Goal: Task Accomplishment & Management: Complete application form

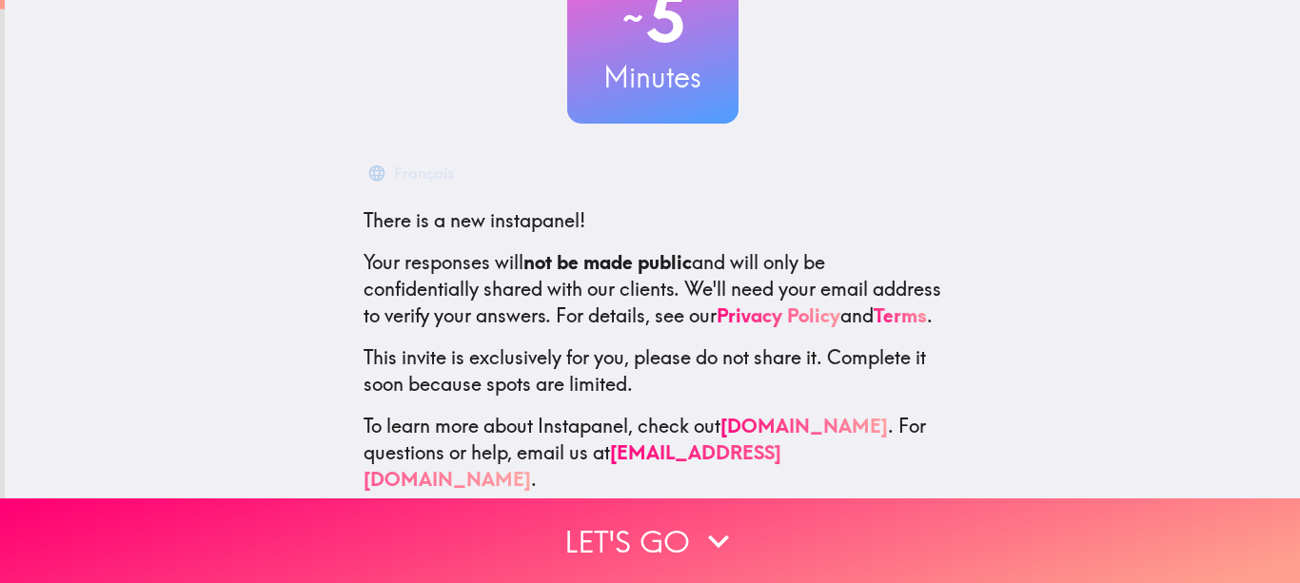
scroll to position [208, 0]
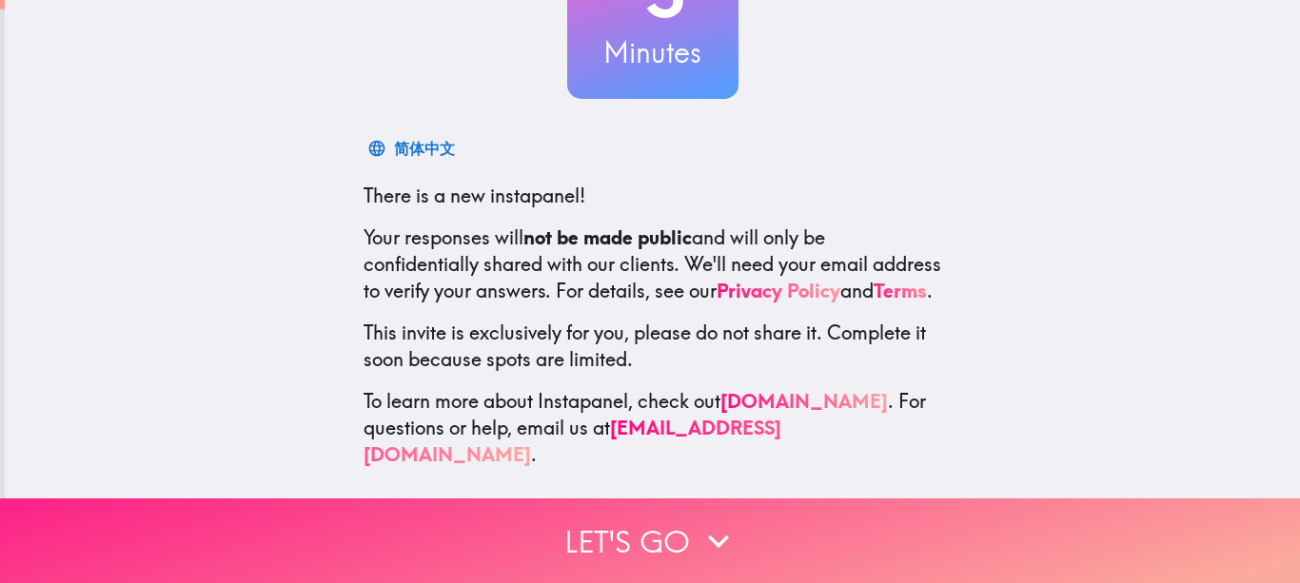
click at [652, 519] on button "Let's go" at bounding box center [650, 541] width 1300 height 85
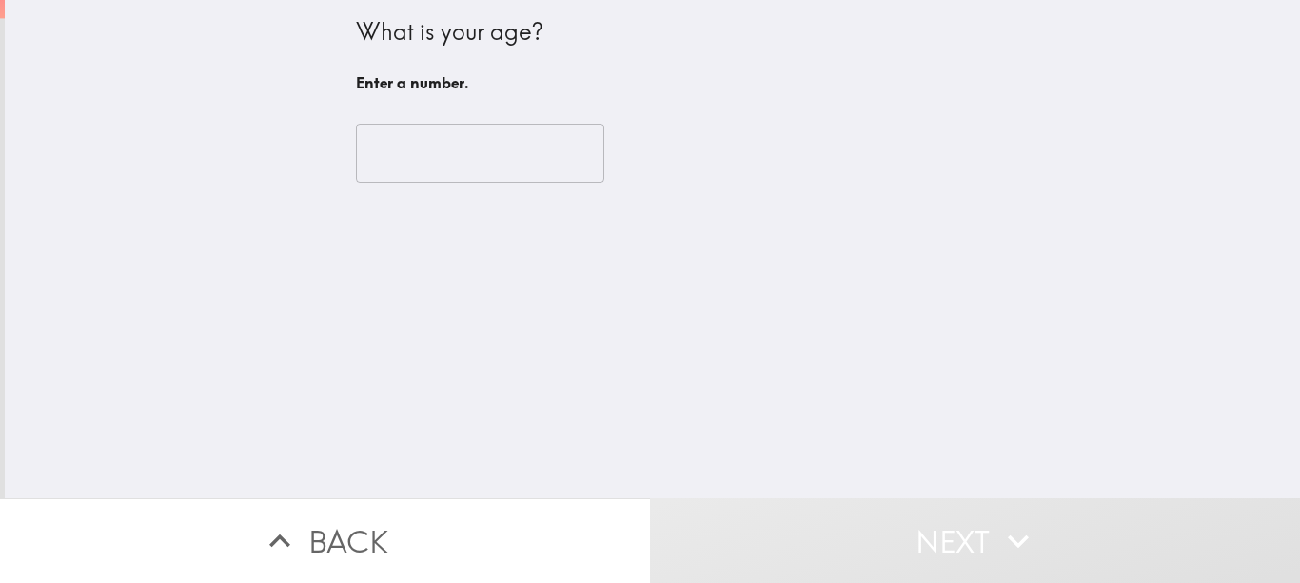
scroll to position [0, 0]
click at [400, 141] on input "number" at bounding box center [480, 153] width 248 height 59
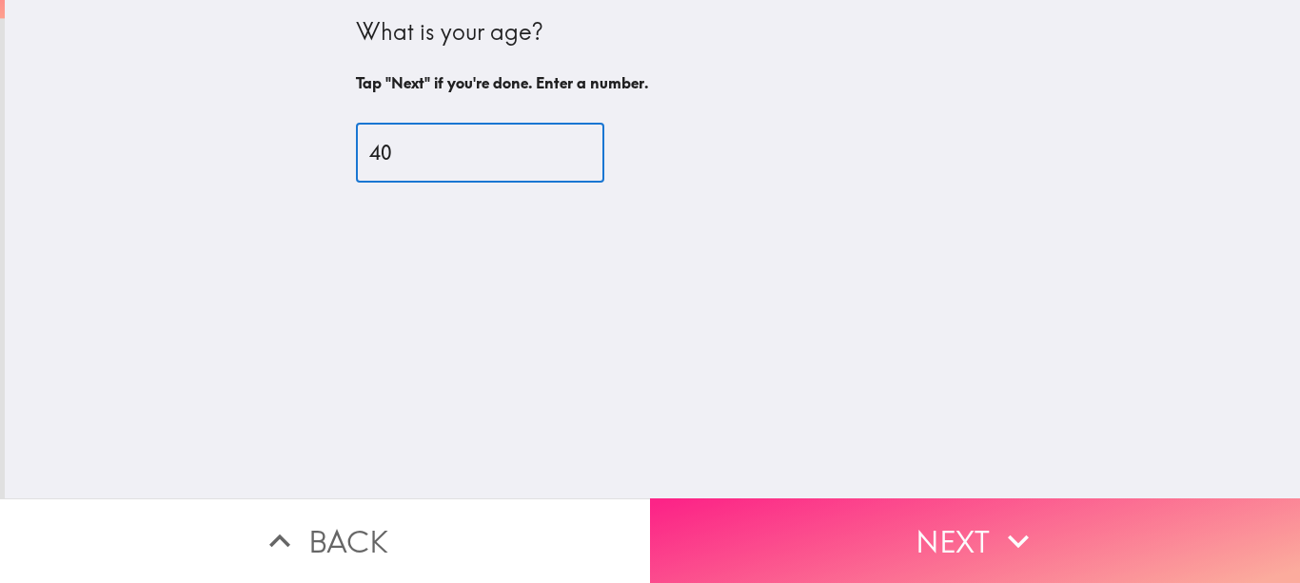
type input "40"
click at [923, 518] on button "Next" at bounding box center [975, 541] width 650 height 85
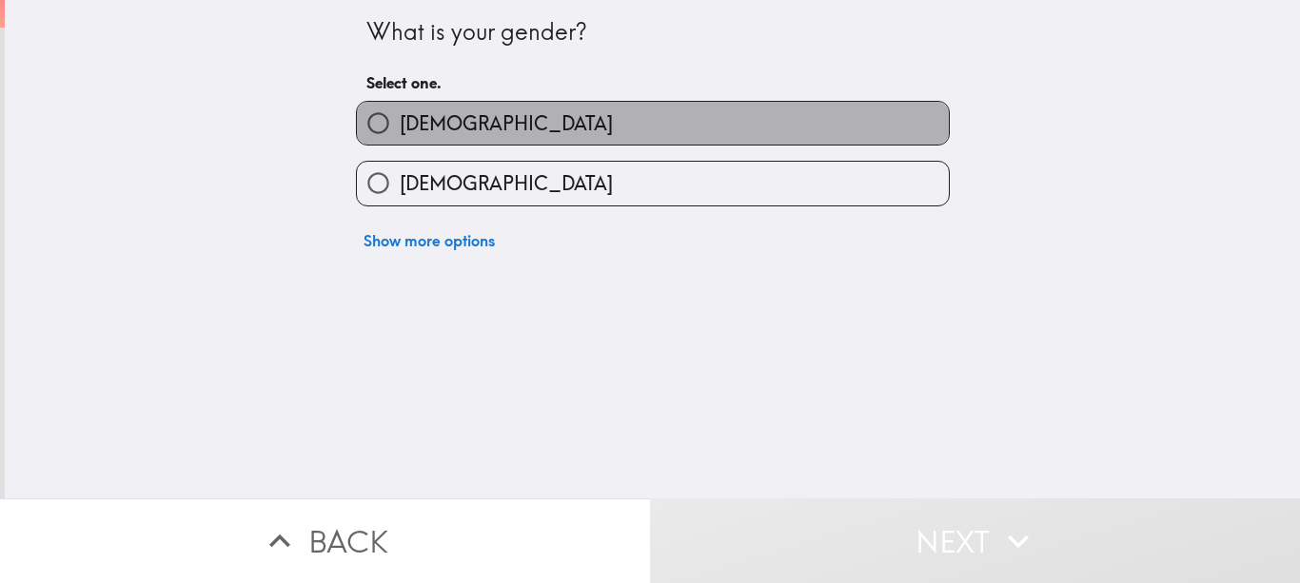
click at [414, 127] on span "Male" at bounding box center [506, 123] width 213 height 27
click at [400, 127] on input "Male" at bounding box center [378, 123] width 43 height 43
radio input "true"
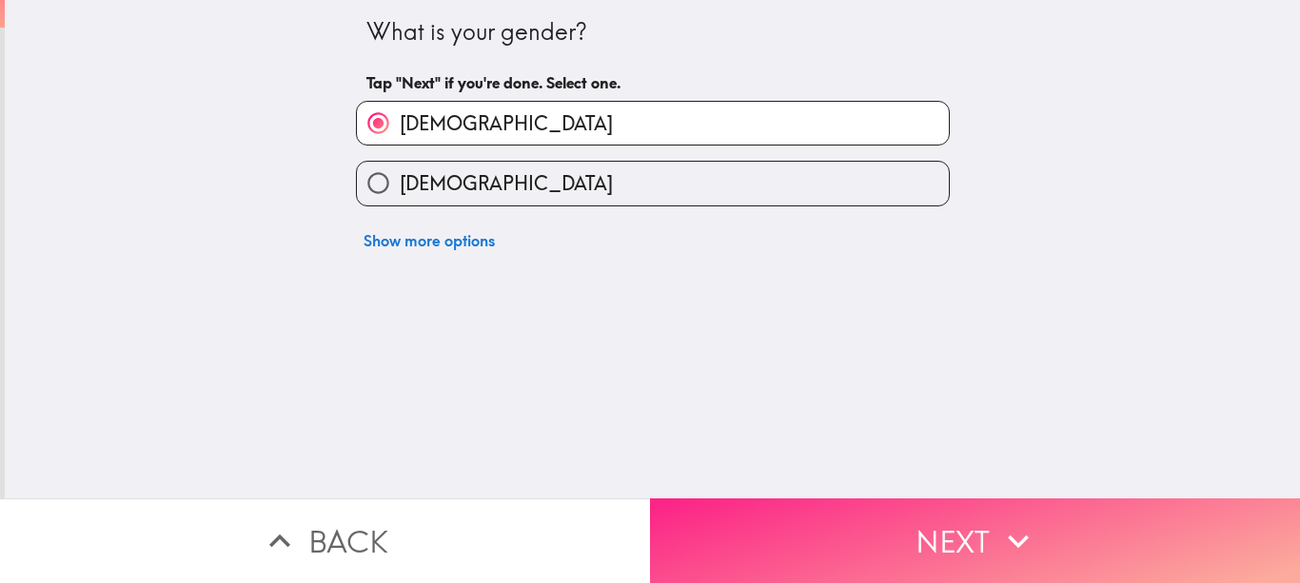
click at [940, 545] on button "Next" at bounding box center [975, 541] width 650 height 85
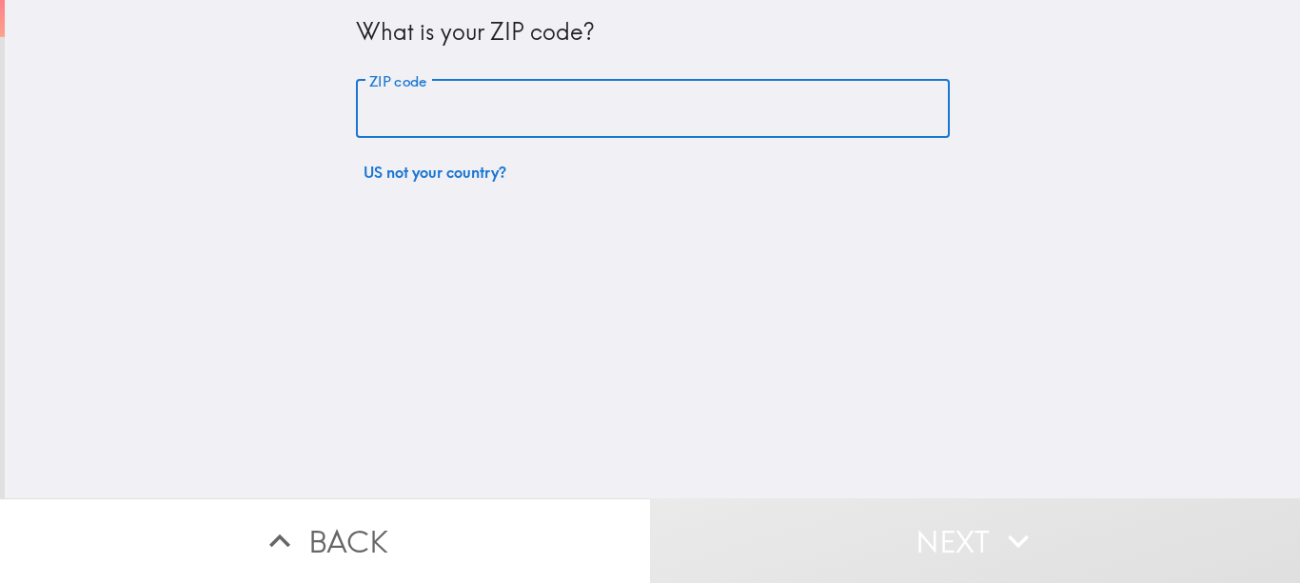
click at [507, 125] on input "ZIP code" at bounding box center [653, 109] width 594 height 59
type input "6"
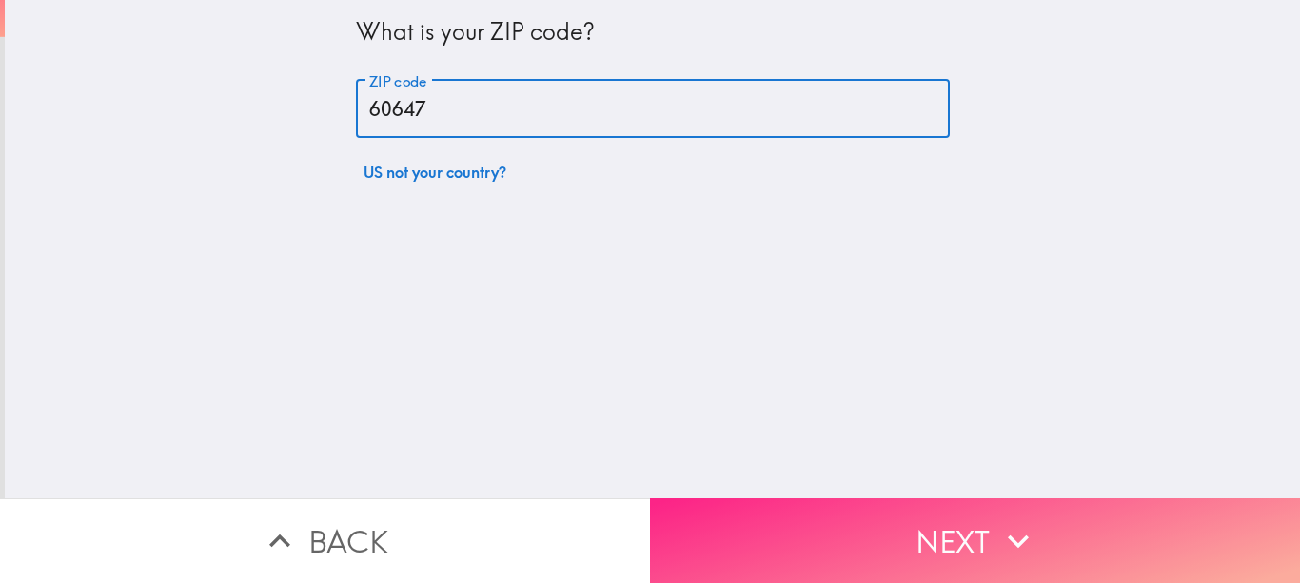
type input "60647"
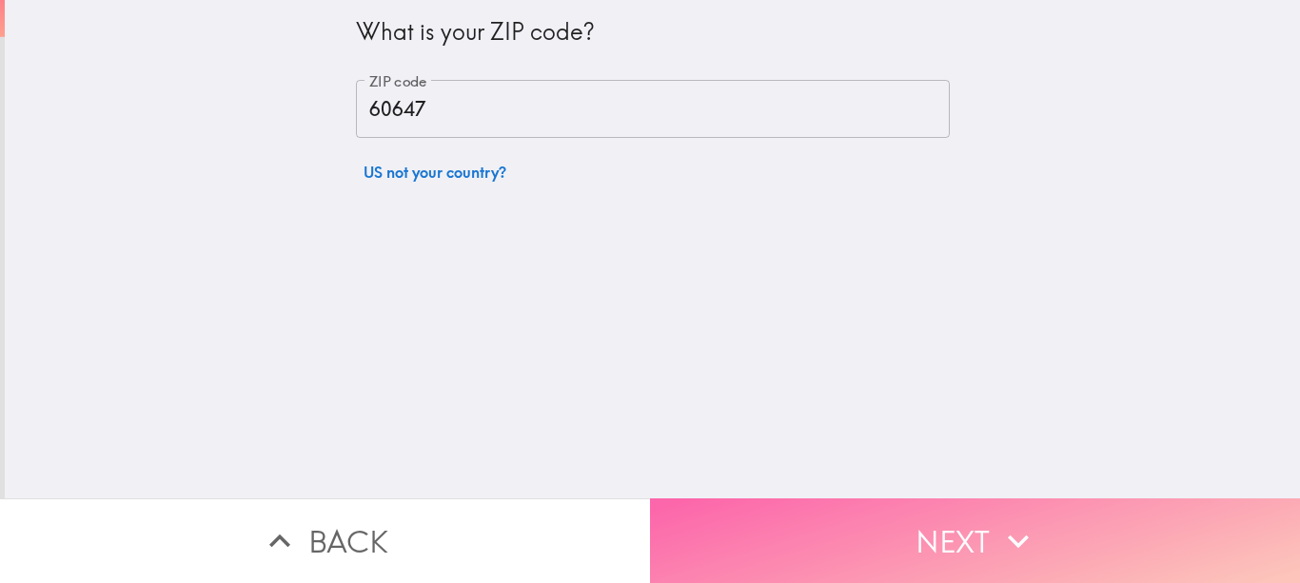
click at [944, 518] on button "Next" at bounding box center [975, 541] width 650 height 85
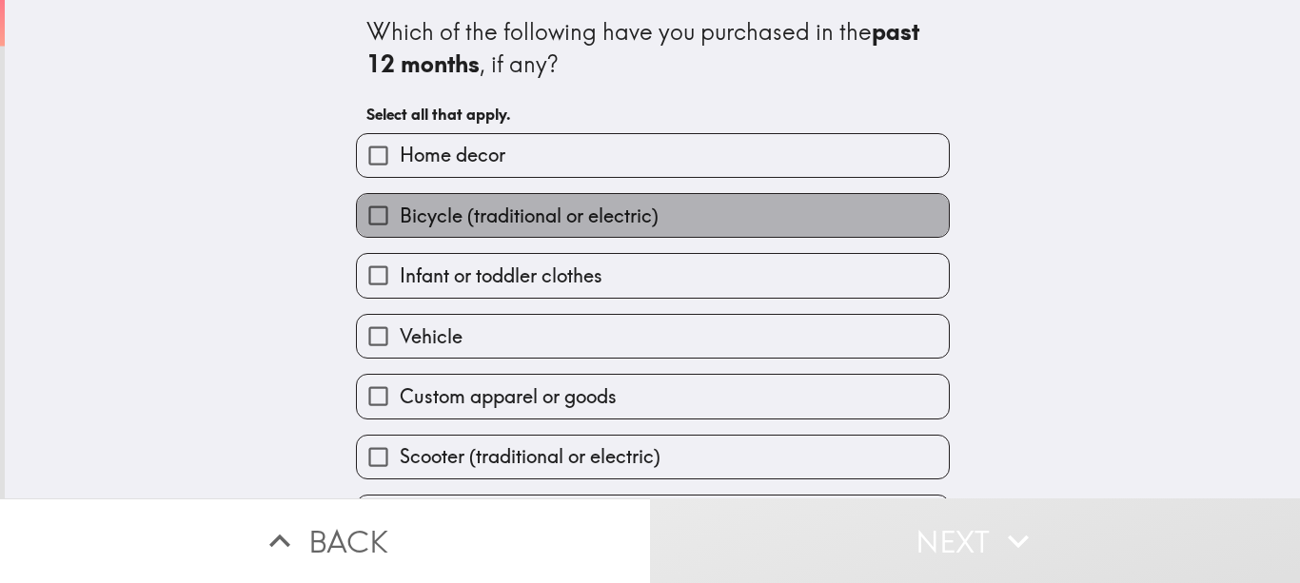
click at [499, 212] on span "Bicycle (traditional or electric)" at bounding box center [529, 216] width 259 height 27
click at [400, 212] on input "Bicycle (traditional or electric)" at bounding box center [378, 215] width 43 height 43
checkbox input "true"
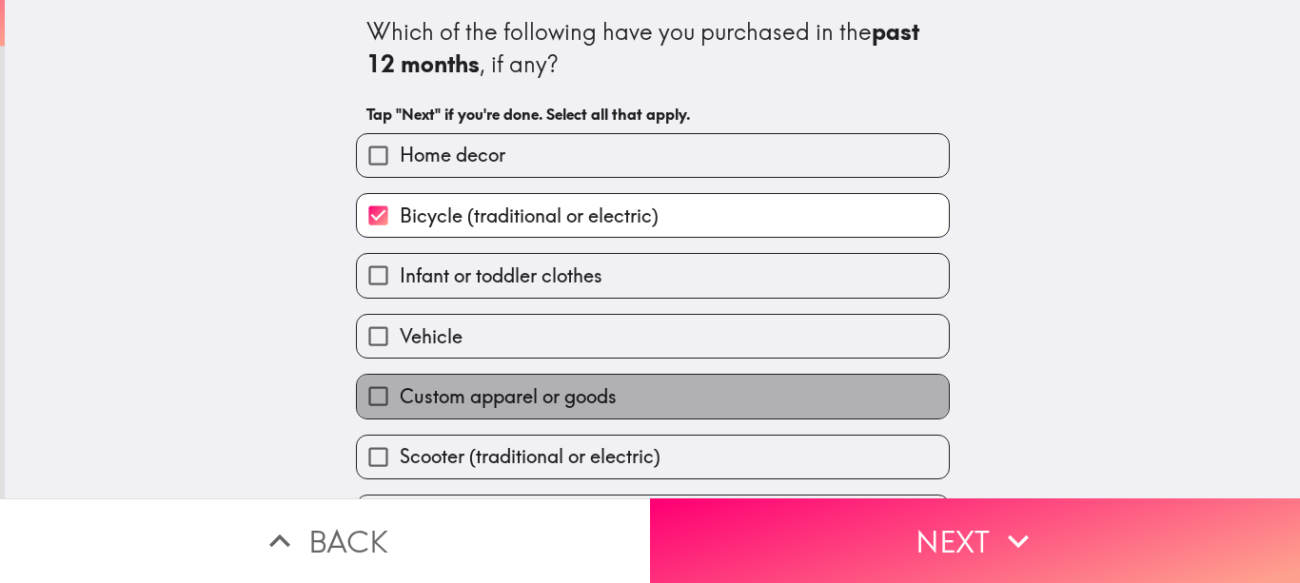
click at [485, 400] on span "Custom apparel or goods" at bounding box center [508, 396] width 217 height 27
click at [400, 400] on input "Custom apparel or goods" at bounding box center [378, 396] width 43 height 43
checkbox input "true"
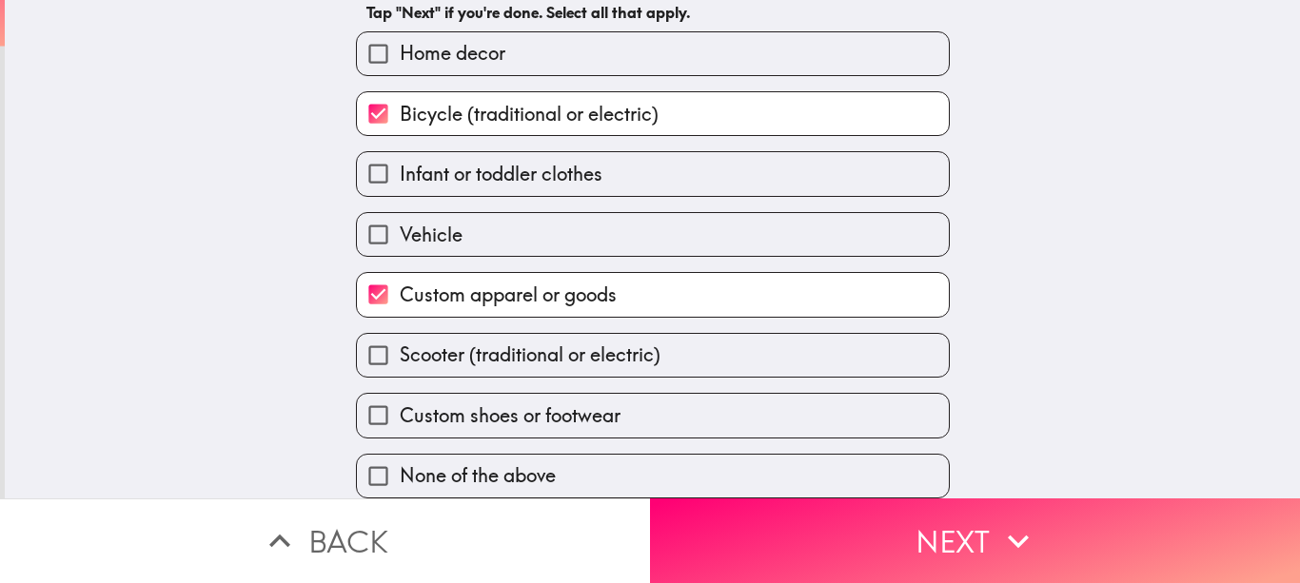
scroll to position [115, 0]
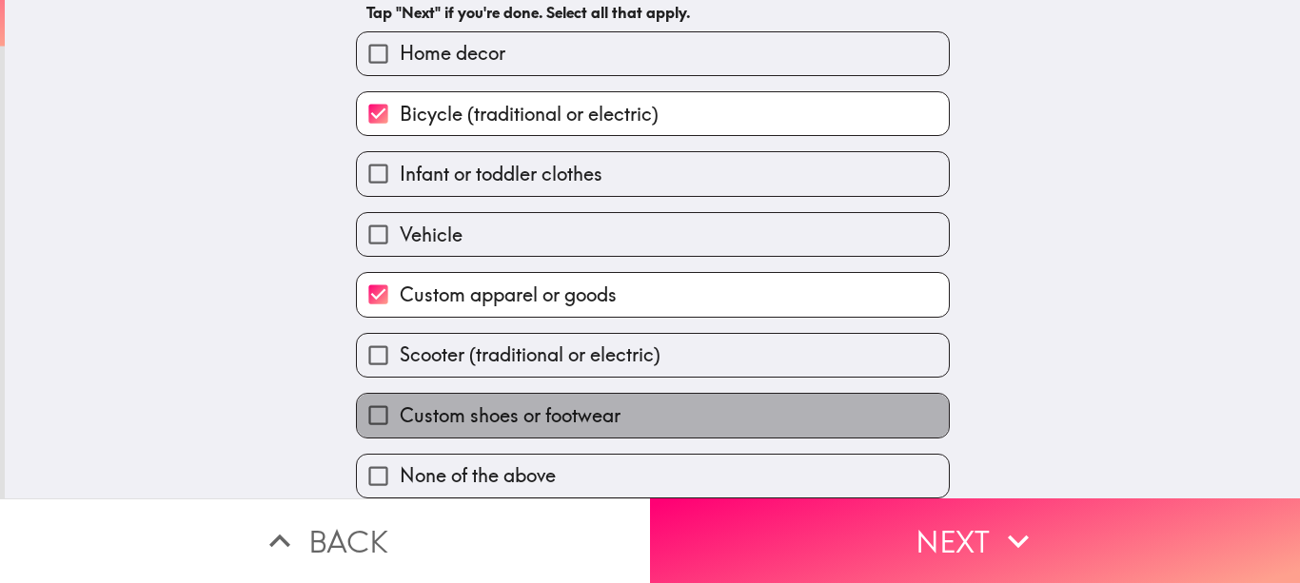
drag, startPoint x: 579, startPoint y: 412, endPoint x: 474, endPoint y: 393, distance: 107.3
click at [474, 402] on span "Custom shoes or footwear" at bounding box center [510, 415] width 221 height 27
click at [400, 394] on input "Custom shoes or footwear" at bounding box center [378, 415] width 43 height 43
checkbox input "true"
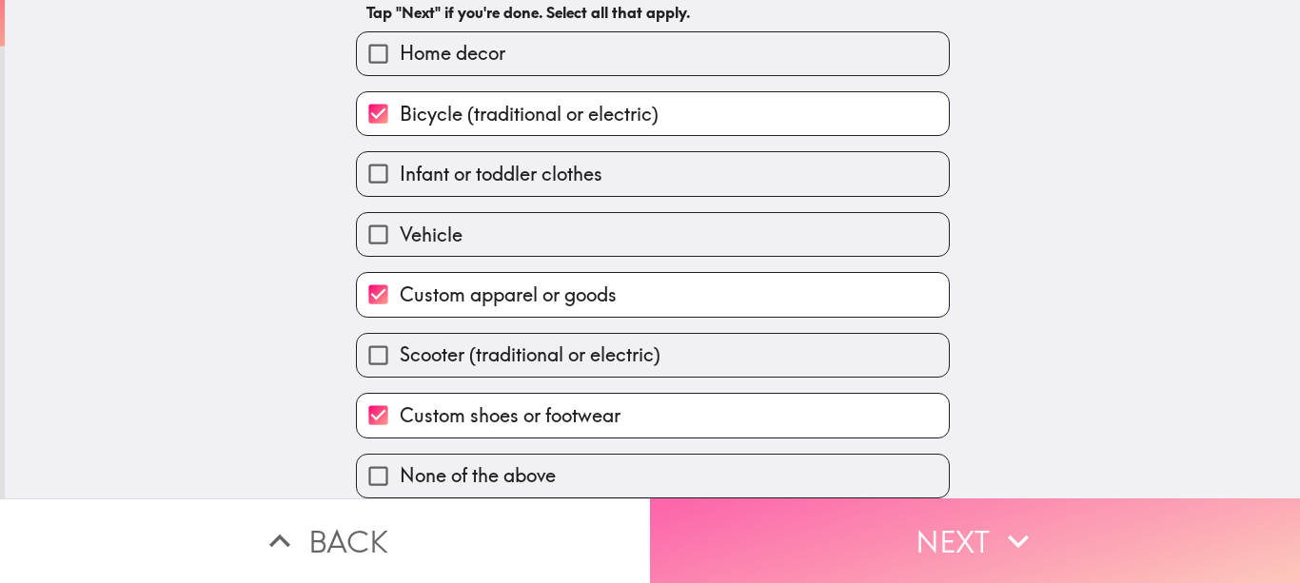
click at [749, 526] on button "Next" at bounding box center [975, 541] width 650 height 85
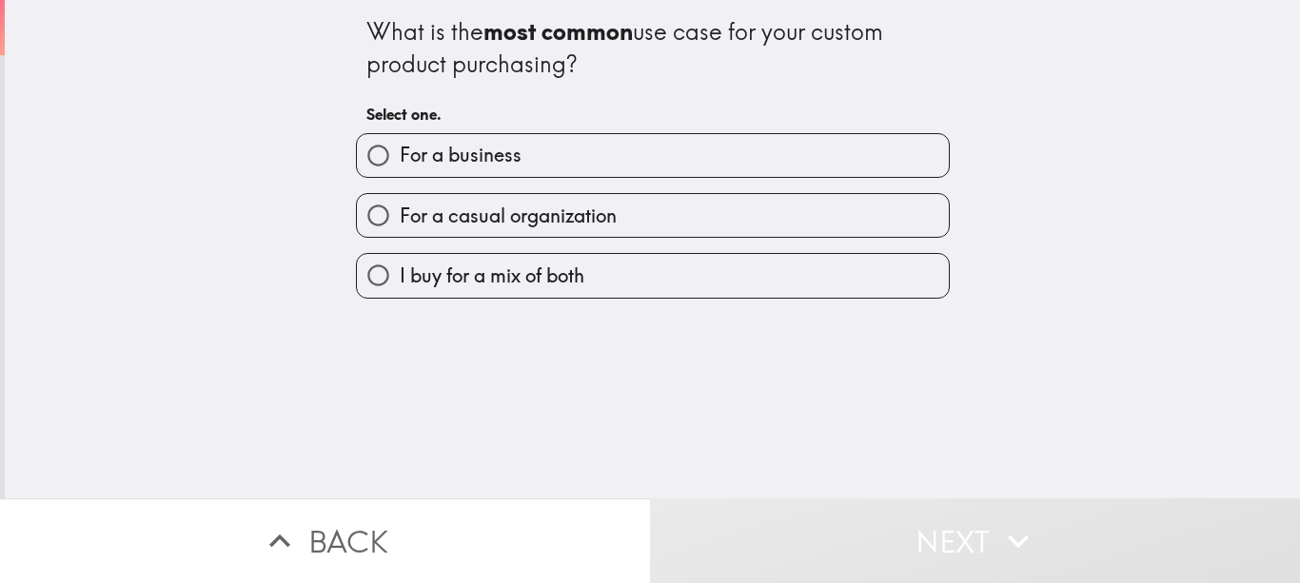
click at [520, 272] on span "I buy for a mix of both" at bounding box center [492, 276] width 185 height 27
click at [400, 272] on input "I buy for a mix of both" at bounding box center [378, 275] width 43 height 43
radio input "true"
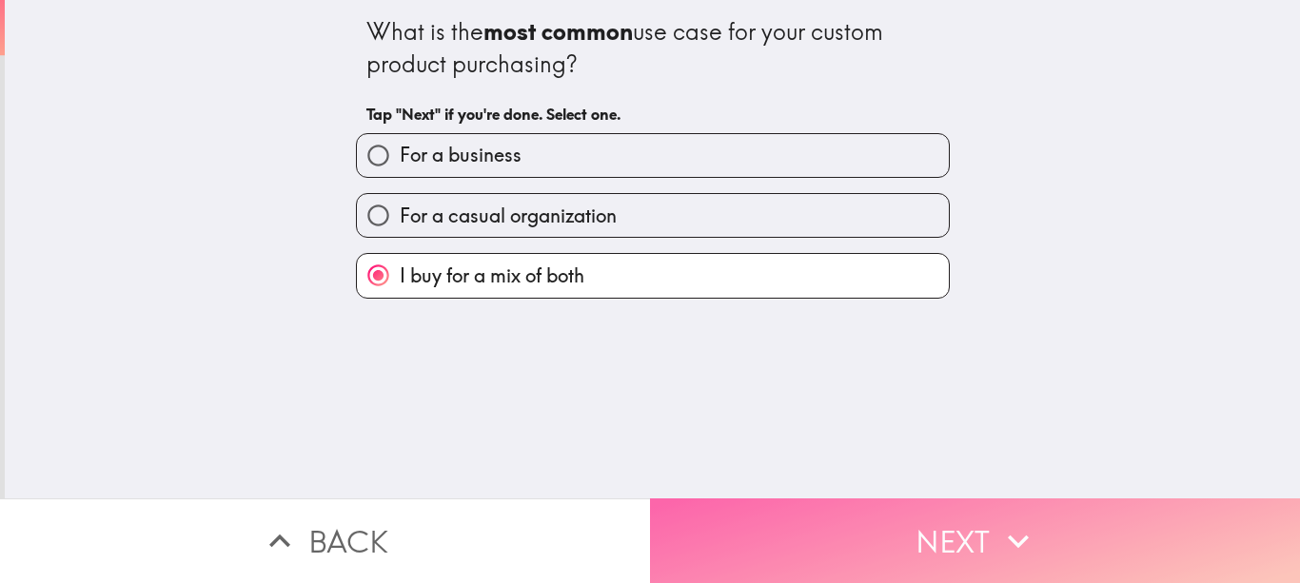
click at [862, 513] on button "Next" at bounding box center [975, 541] width 650 height 85
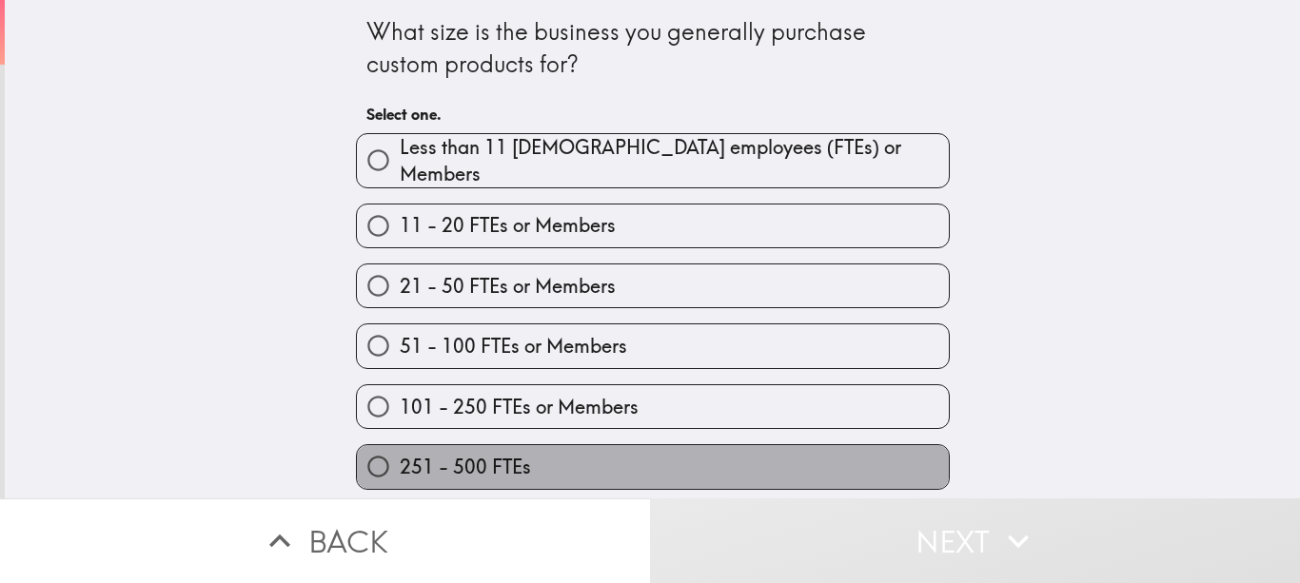
click at [554, 445] on label "251 - 500 FTEs" at bounding box center [653, 466] width 592 height 43
click at [400, 445] on input "251 - 500 FTEs" at bounding box center [378, 466] width 43 height 43
radio input "true"
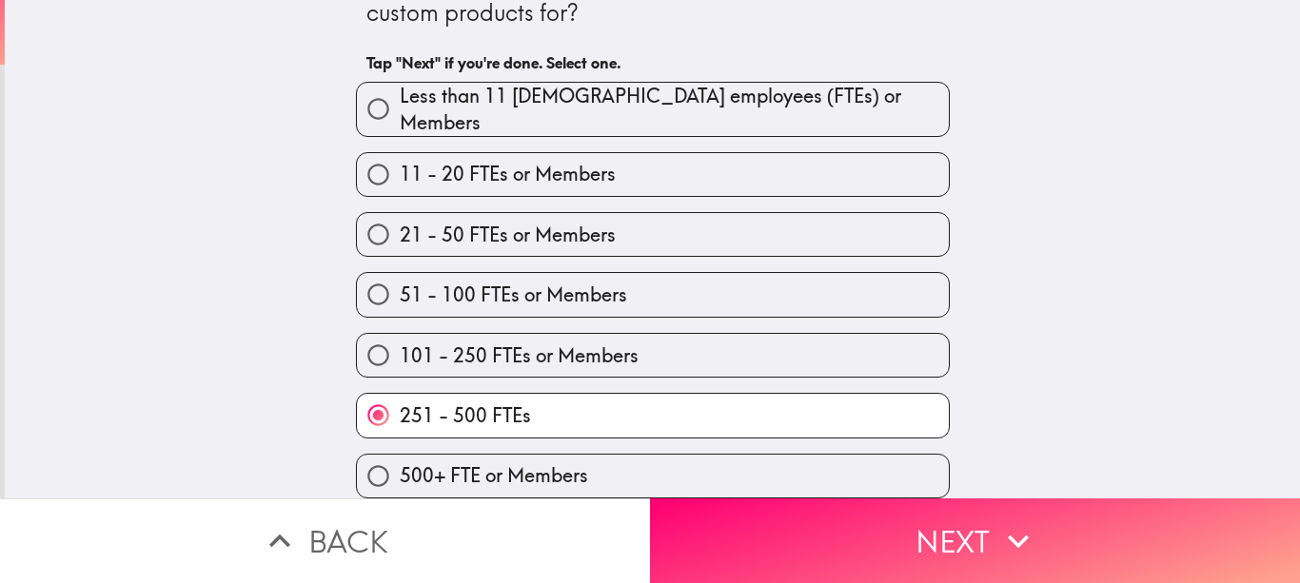
scroll to position [55, 0]
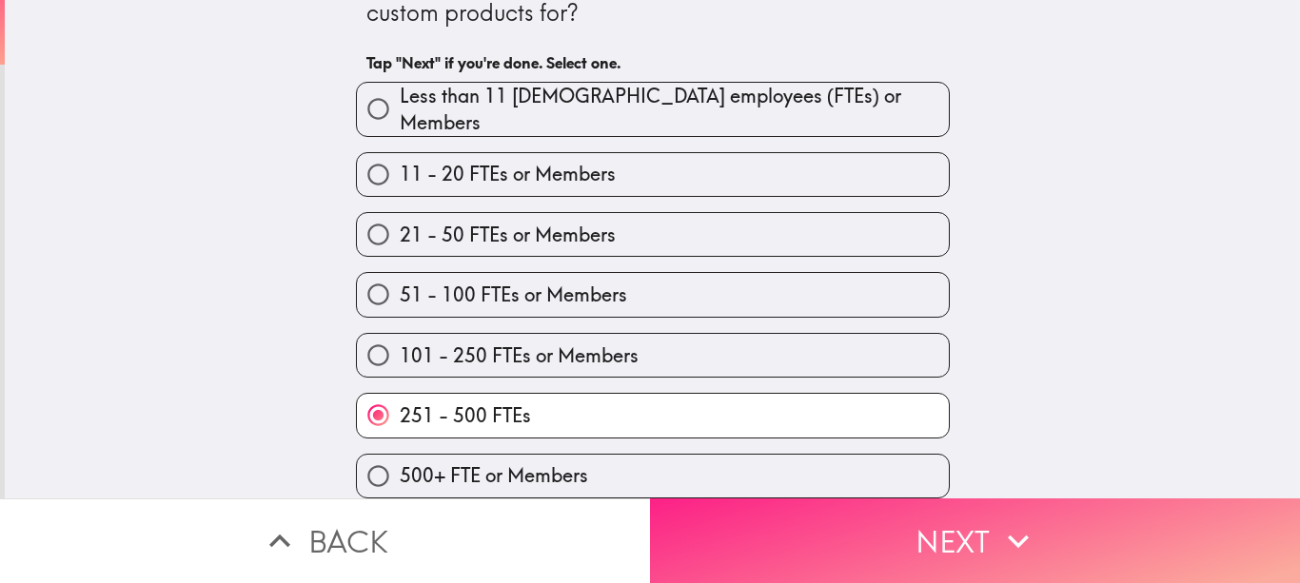
click at [814, 520] on button "Next" at bounding box center [975, 541] width 650 height 85
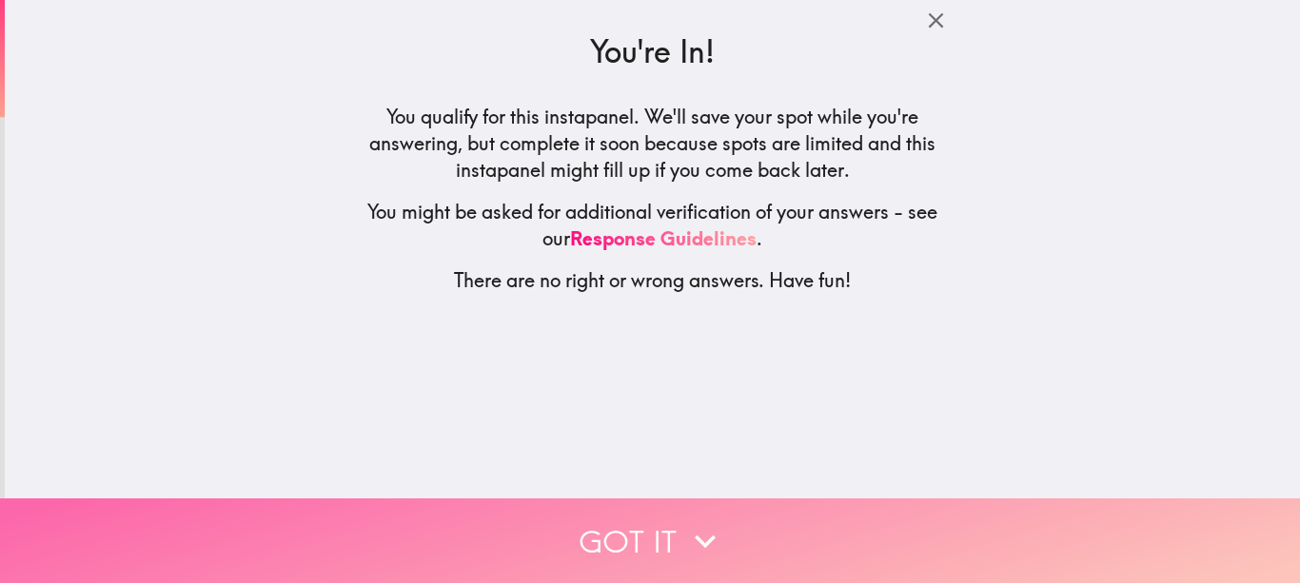
click at [751, 522] on button "Got it" at bounding box center [650, 541] width 1300 height 85
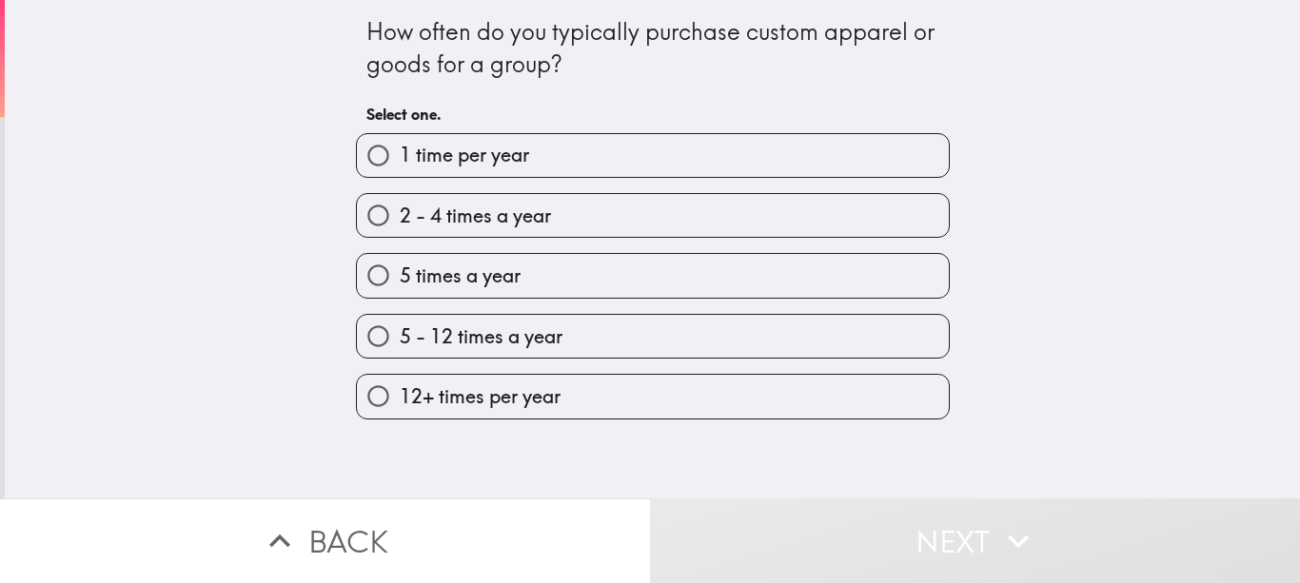
click at [471, 257] on label "5 times a year" at bounding box center [653, 275] width 592 height 43
click at [400, 257] on input "5 times a year" at bounding box center [378, 275] width 43 height 43
radio input "true"
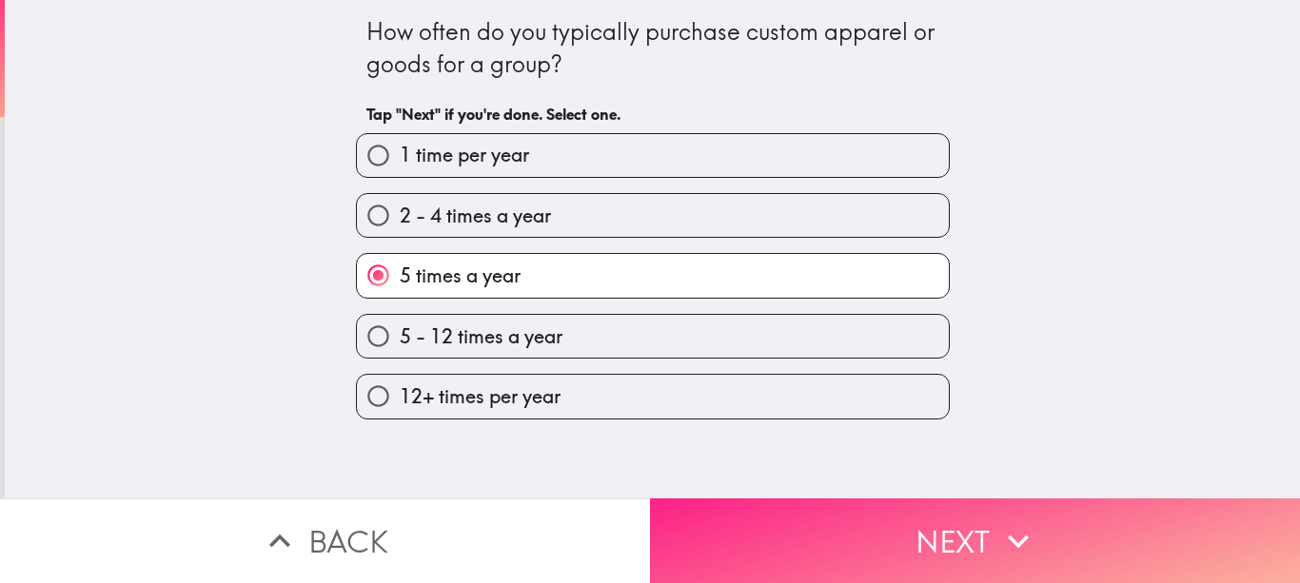
click at [809, 520] on button "Next" at bounding box center [975, 541] width 650 height 85
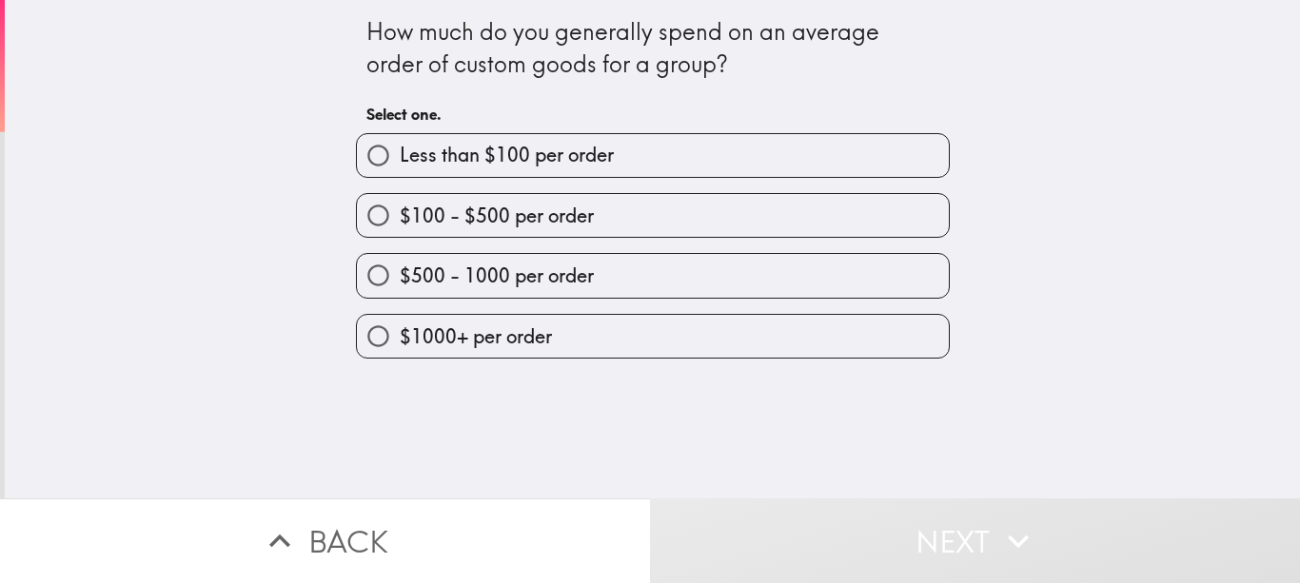
click at [555, 215] on span "$100 - $500 per order" at bounding box center [497, 216] width 194 height 27
click at [400, 215] on input "$100 - $500 per order" at bounding box center [378, 215] width 43 height 43
radio input "true"
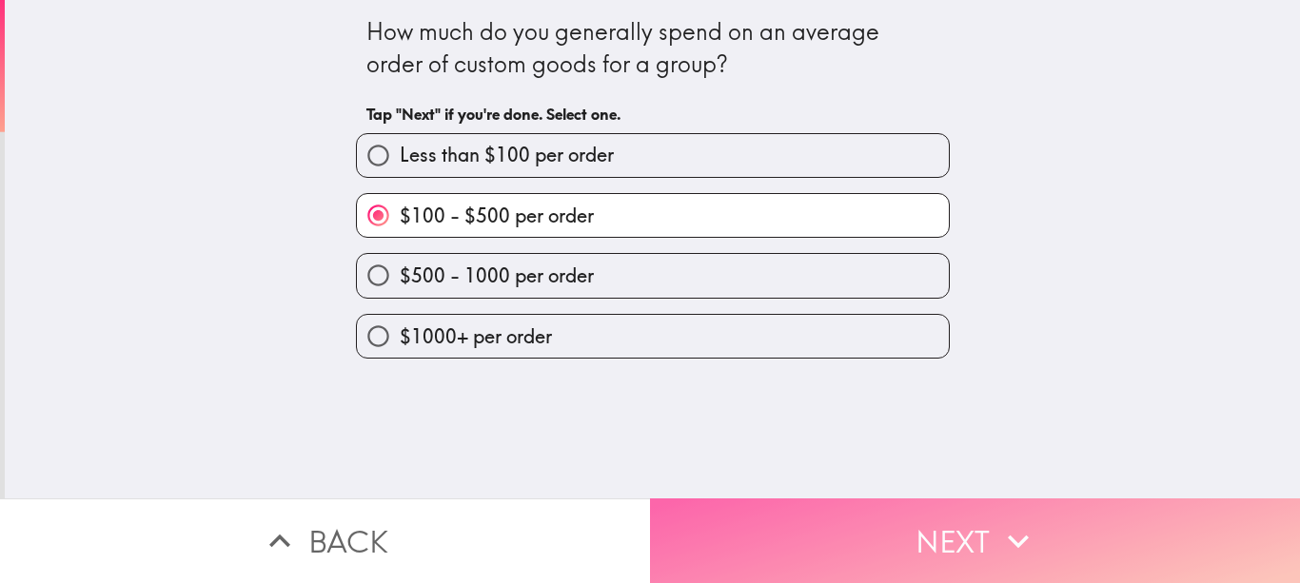
click at [941, 533] on button "Next" at bounding box center [975, 541] width 650 height 85
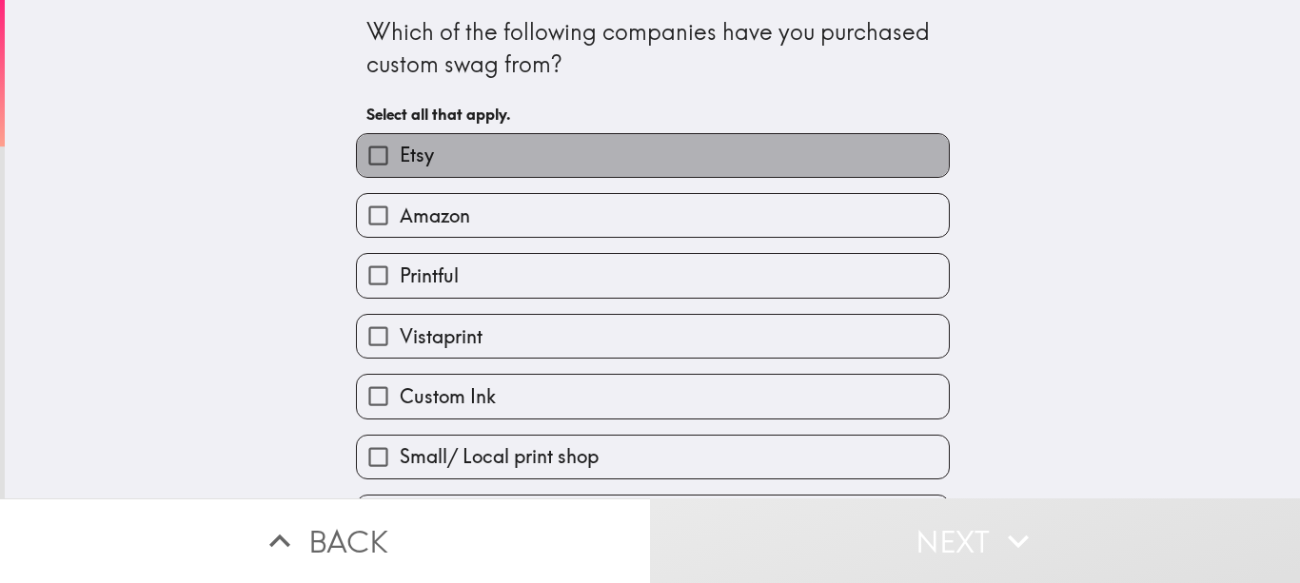
click at [450, 169] on label "Etsy" at bounding box center [653, 155] width 592 height 43
click at [400, 169] on input "Etsy" at bounding box center [378, 155] width 43 height 43
checkbox input "true"
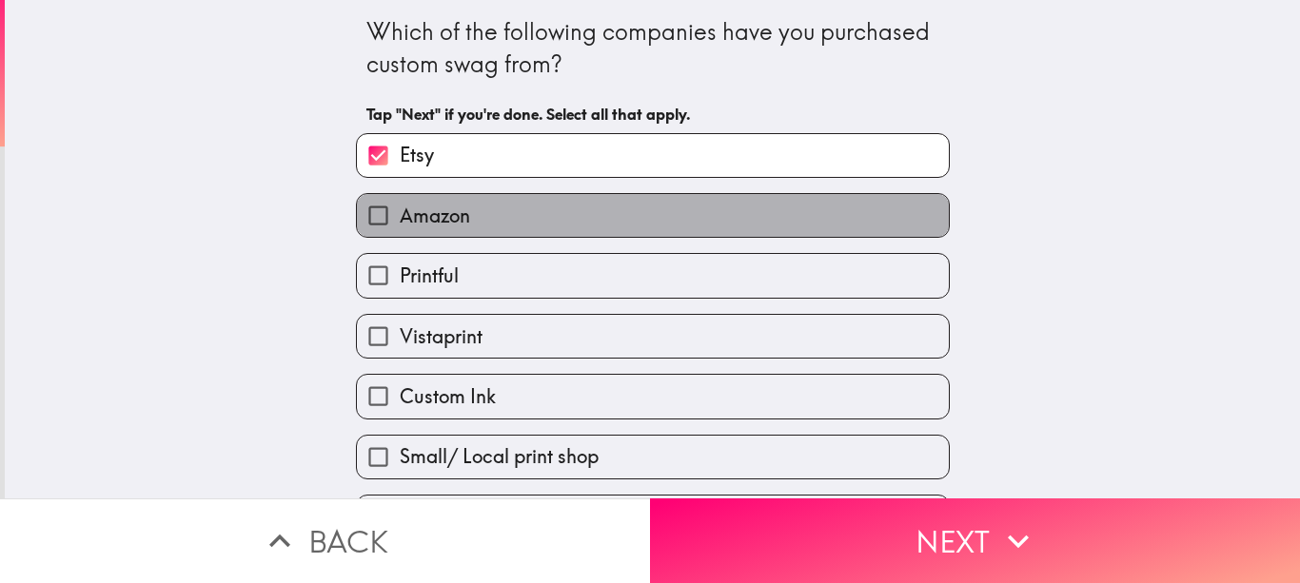
click at [451, 227] on span "Amazon" at bounding box center [435, 216] width 70 height 27
click at [400, 227] on input "Amazon" at bounding box center [378, 215] width 43 height 43
checkbox input "true"
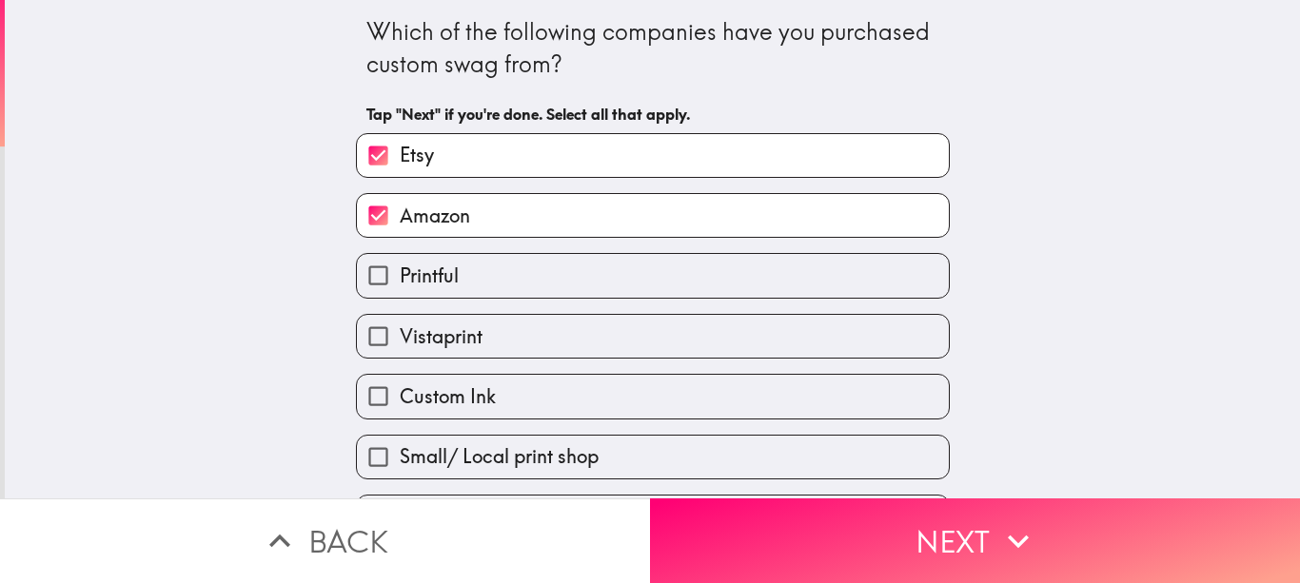
click at [469, 459] on span "Small/ Local print shop" at bounding box center [499, 456] width 199 height 27
click at [400, 459] on input "Small/ Local print shop" at bounding box center [378, 457] width 43 height 43
checkbox input "true"
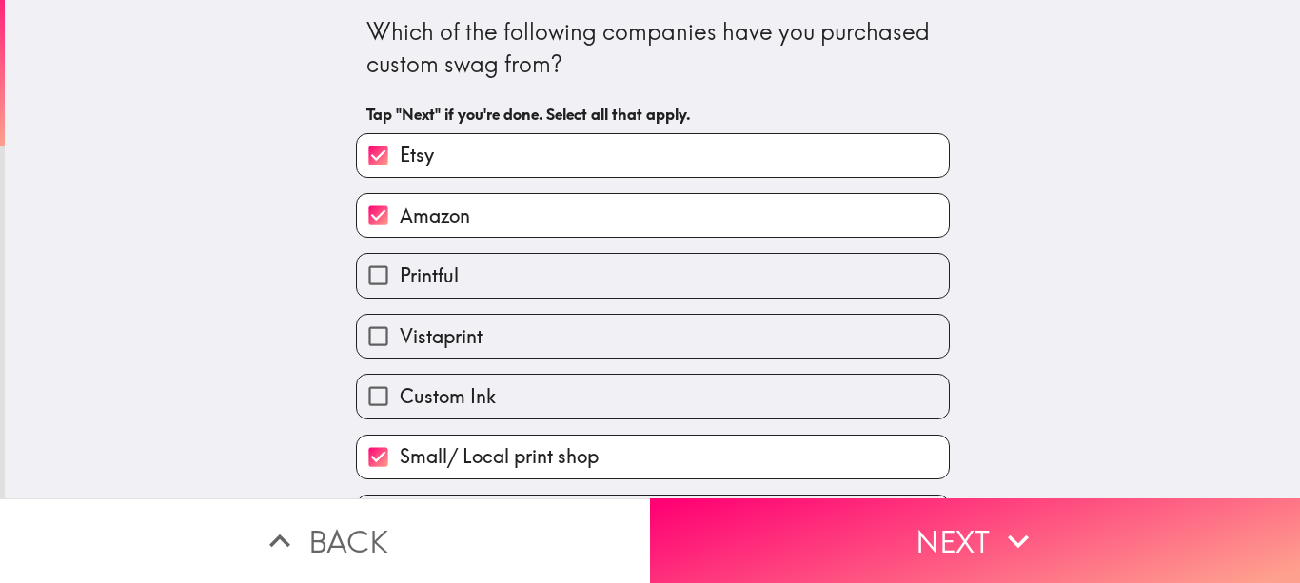
scroll to position [116, 0]
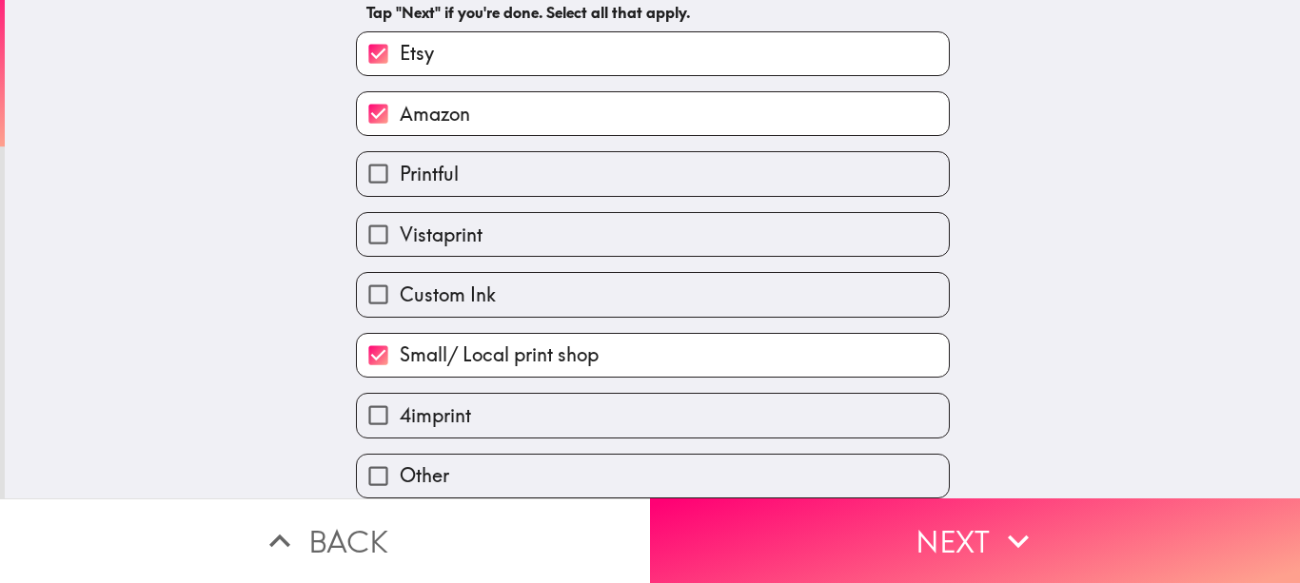
click at [466, 302] on label "Custom Ink" at bounding box center [653, 294] width 592 height 43
click at [400, 302] on input "Custom Ink" at bounding box center [378, 294] width 43 height 43
checkbox input "true"
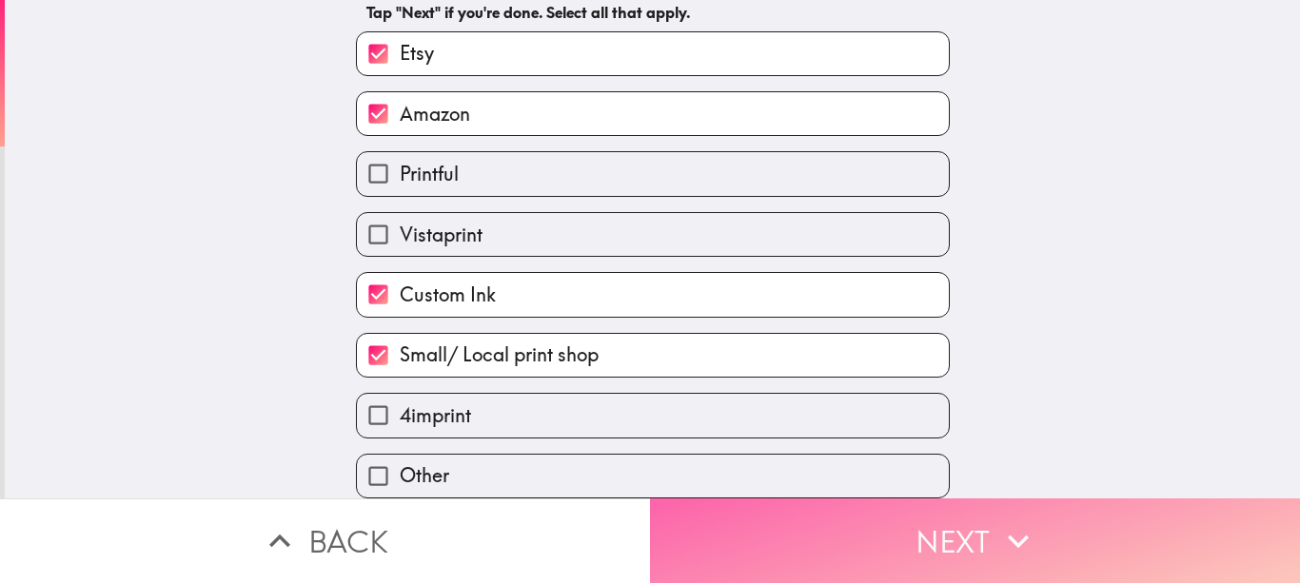
click at [837, 528] on button "Next" at bounding box center [975, 541] width 650 height 85
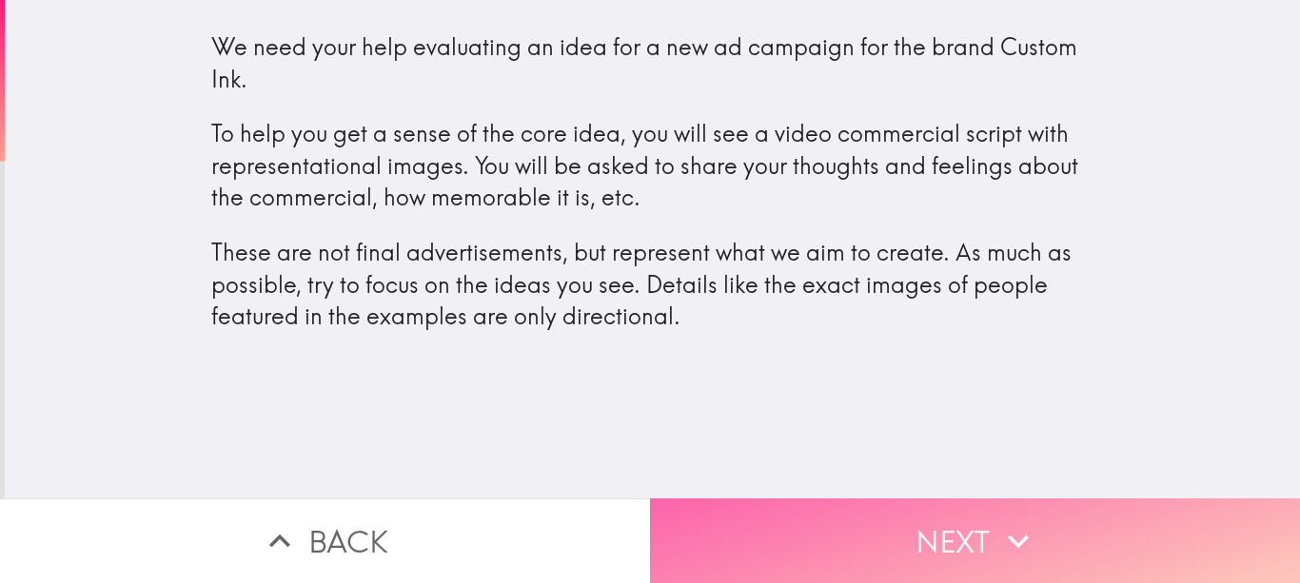
click at [919, 502] on button "Next" at bounding box center [975, 541] width 650 height 85
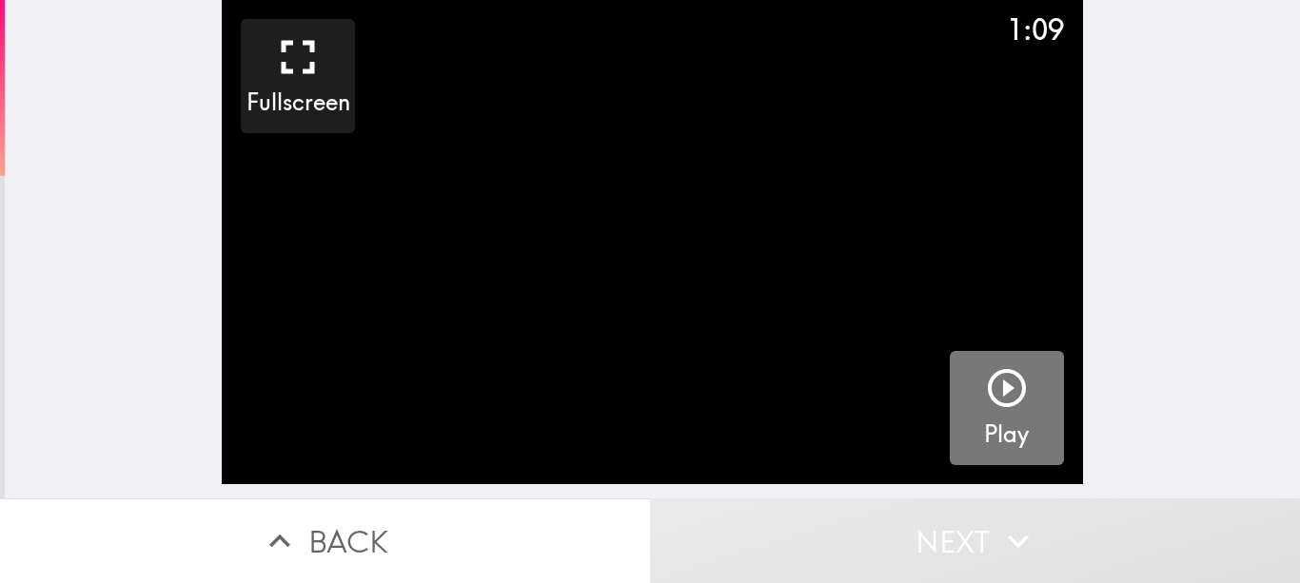
click at [989, 408] on icon "button" at bounding box center [1007, 388] width 46 height 46
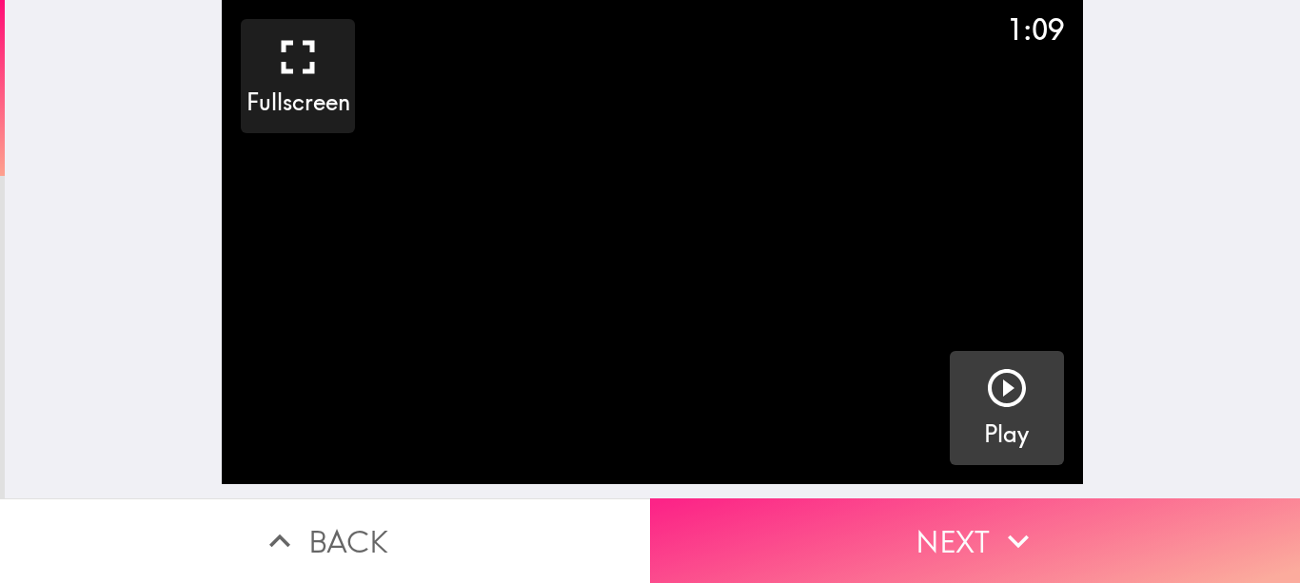
click at [945, 527] on button "Next" at bounding box center [975, 541] width 650 height 85
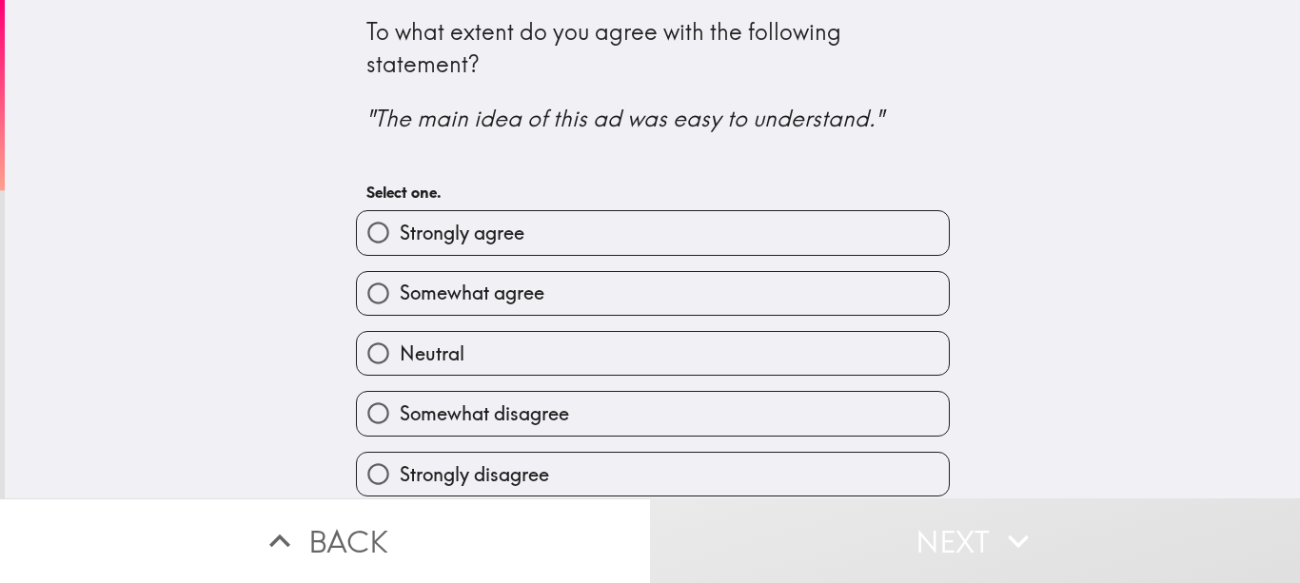
click at [554, 226] on label "Strongly agree" at bounding box center [653, 232] width 592 height 43
click at [400, 226] on input "Strongly agree" at bounding box center [378, 232] width 43 height 43
radio input "true"
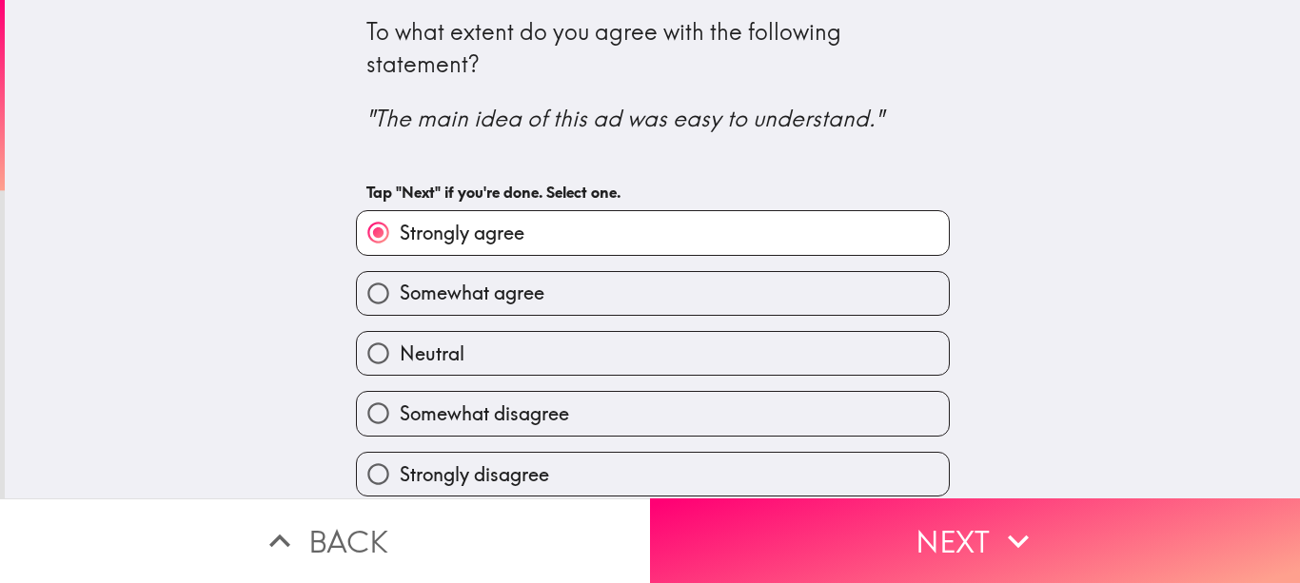
scroll to position [11, 0]
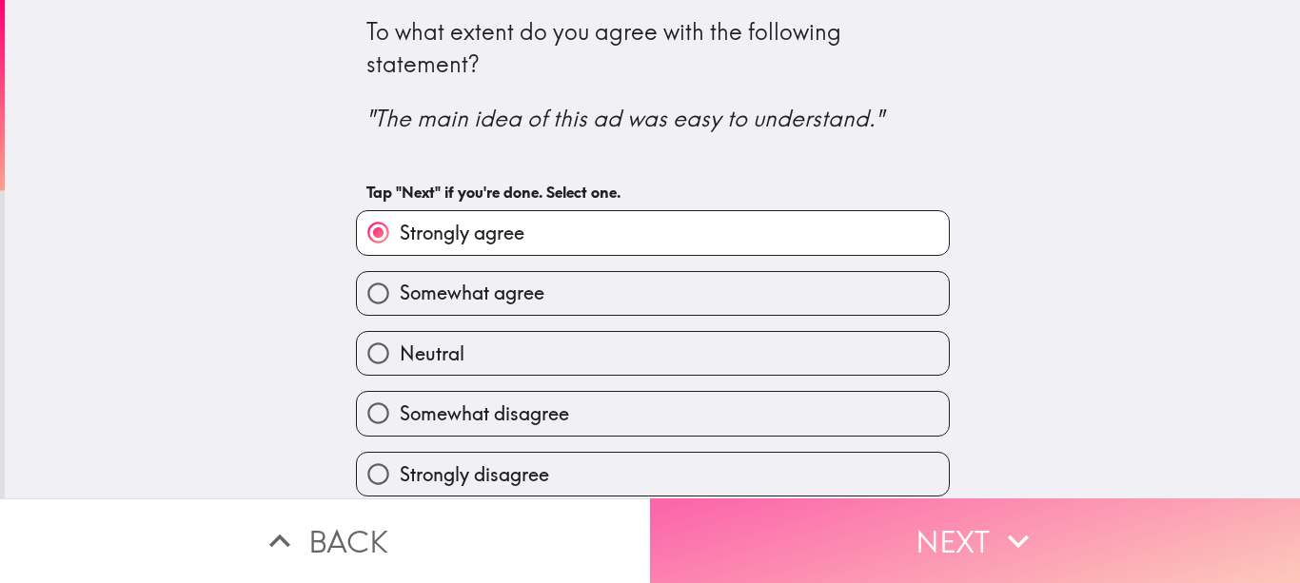
click at [984, 500] on button "Next" at bounding box center [975, 541] width 650 height 85
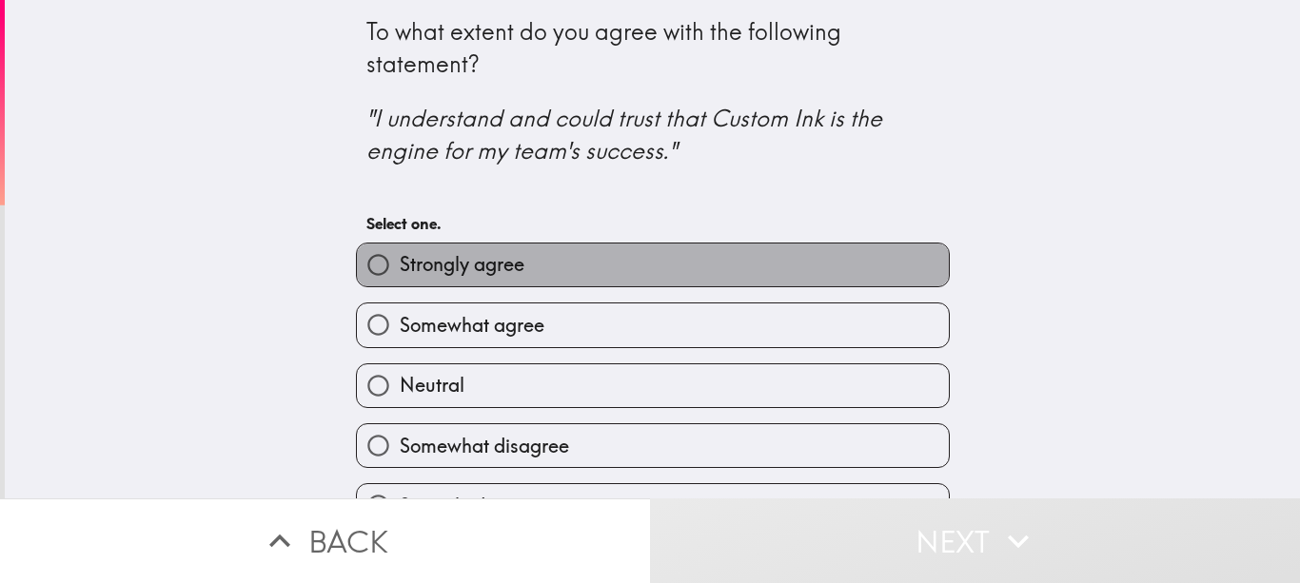
click at [694, 270] on label "Strongly agree" at bounding box center [653, 265] width 592 height 43
click at [400, 270] on input "Strongly agree" at bounding box center [378, 265] width 43 height 43
radio input "true"
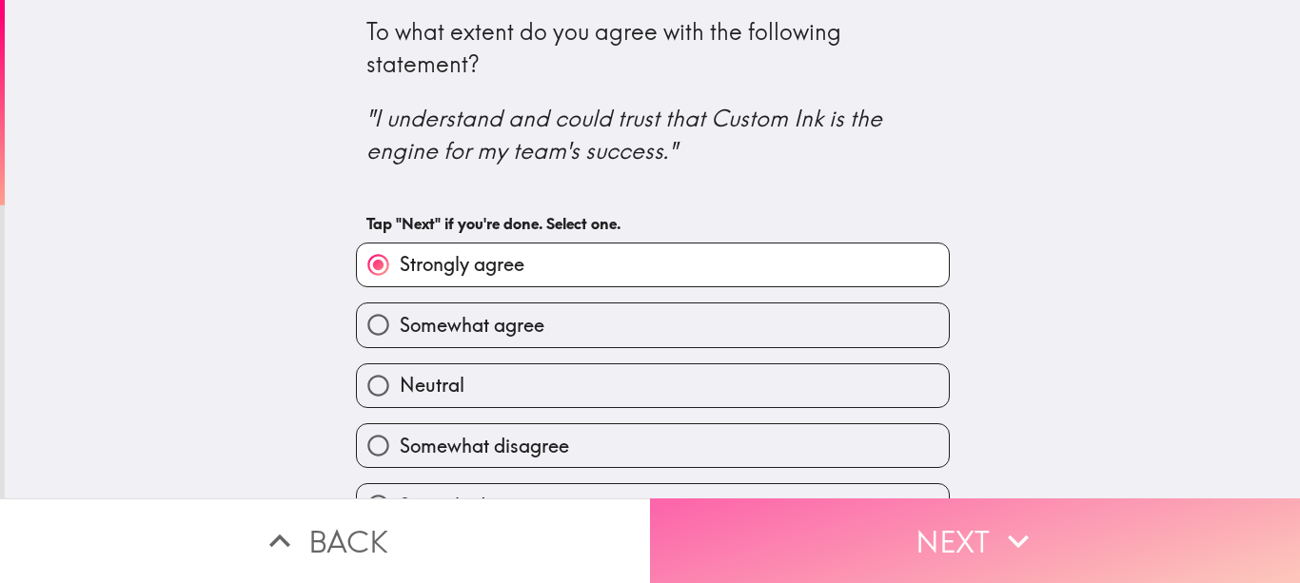
click at [976, 529] on button "Next" at bounding box center [975, 541] width 650 height 85
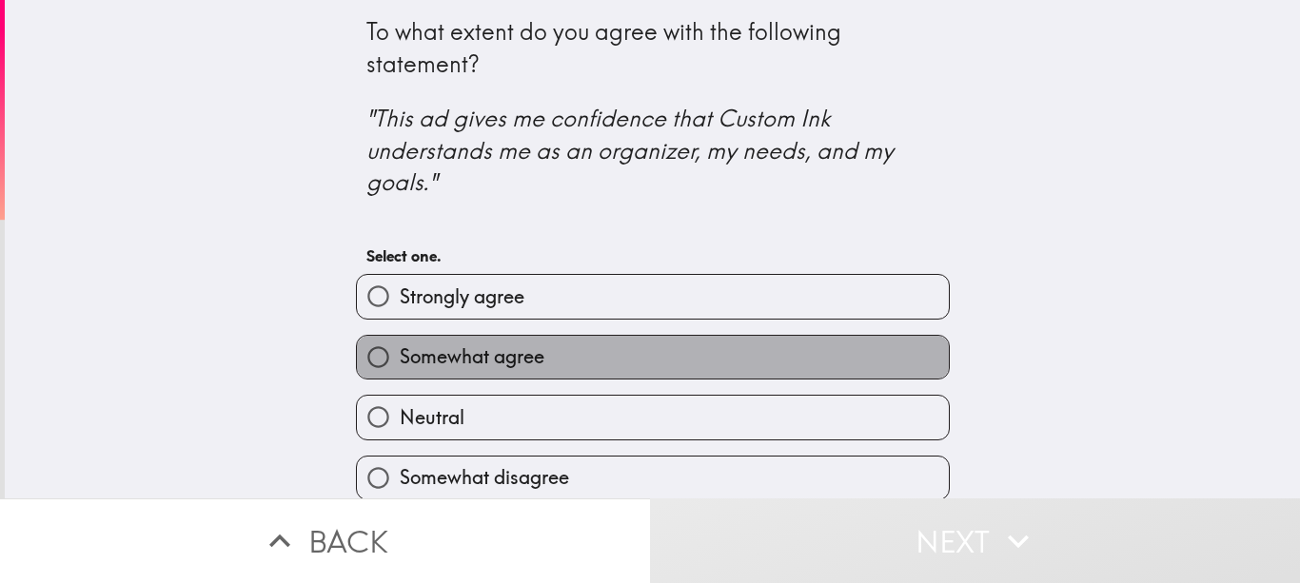
click at [520, 355] on span "Somewhat agree" at bounding box center [472, 356] width 145 height 27
click at [400, 355] on input "Somewhat agree" at bounding box center [378, 357] width 43 height 43
radio input "true"
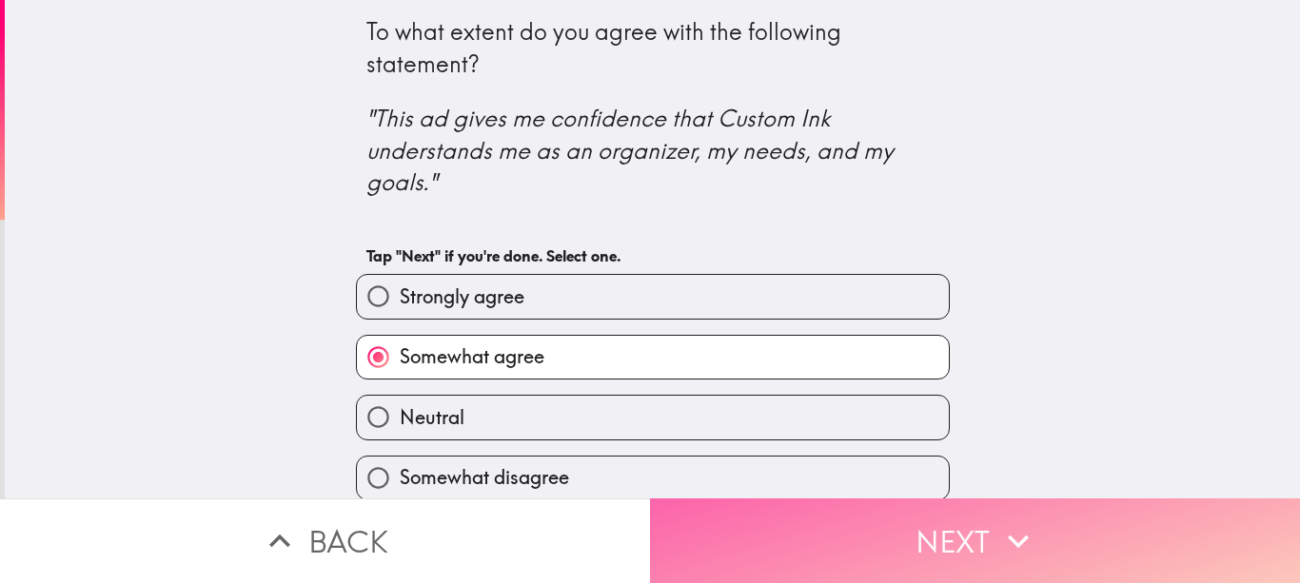
click at [971, 524] on button "Next" at bounding box center [975, 541] width 650 height 85
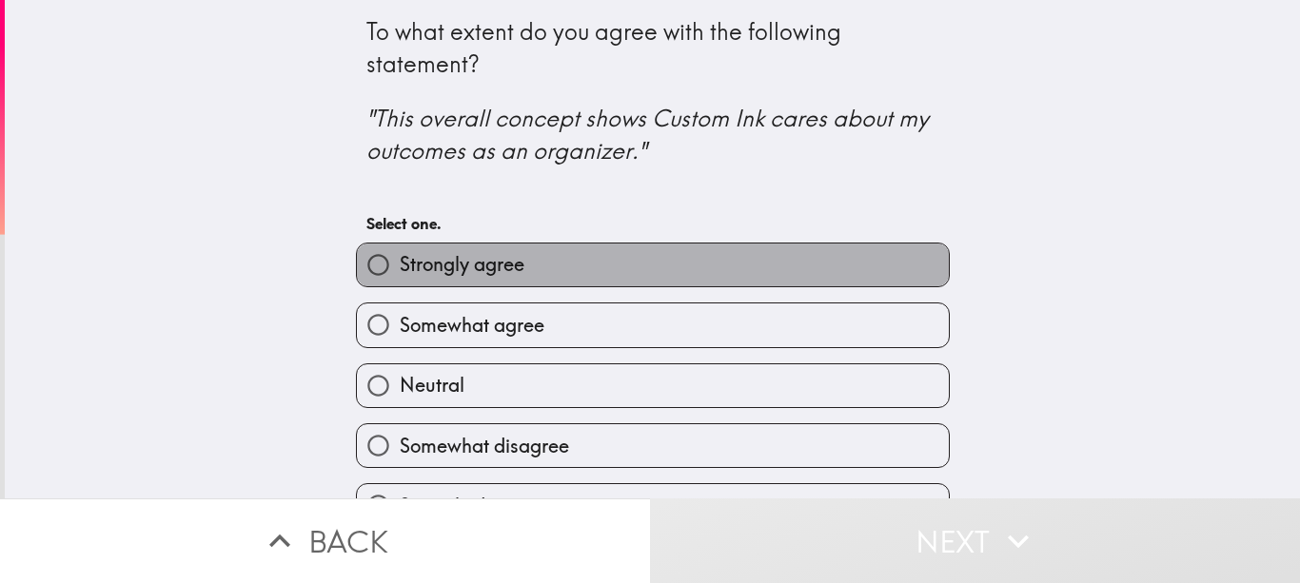
click at [632, 265] on label "Strongly agree" at bounding box center [653, 265] width 592 height 43
click at [400, 265] on input "Strongly agree" at bounding box center [378, 265] width 43 height 43
radio input "true"
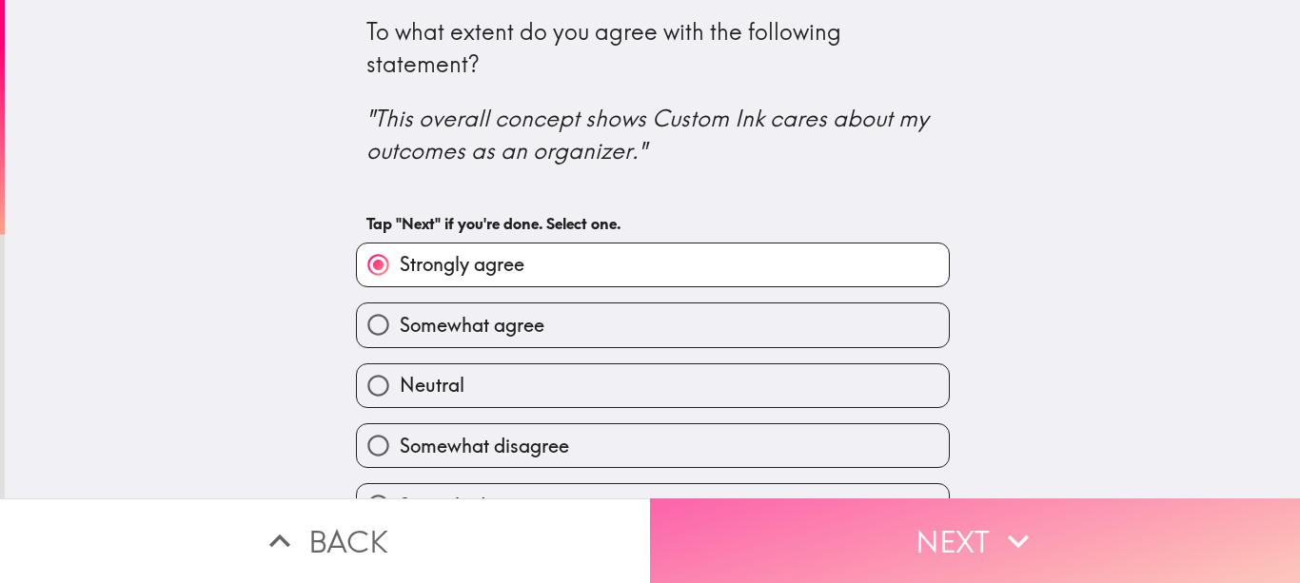
click at [944, 510] on button "Next" at bounding box center [975, 541] width 650 height 85
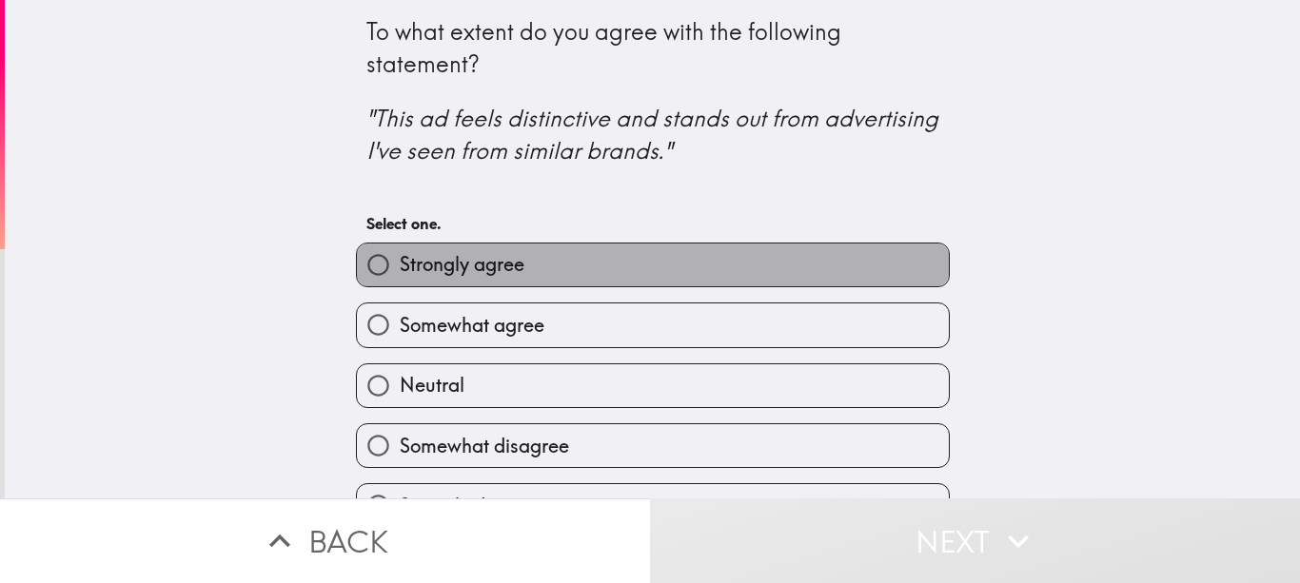
click at [420, 267] on span "Strongly agree" at bounding box center [462, 264] width 125 height 27
click at [400, 267] on input "Strongly agree" at bounding box center [378, 265] width 43 height 43
radio input "true"
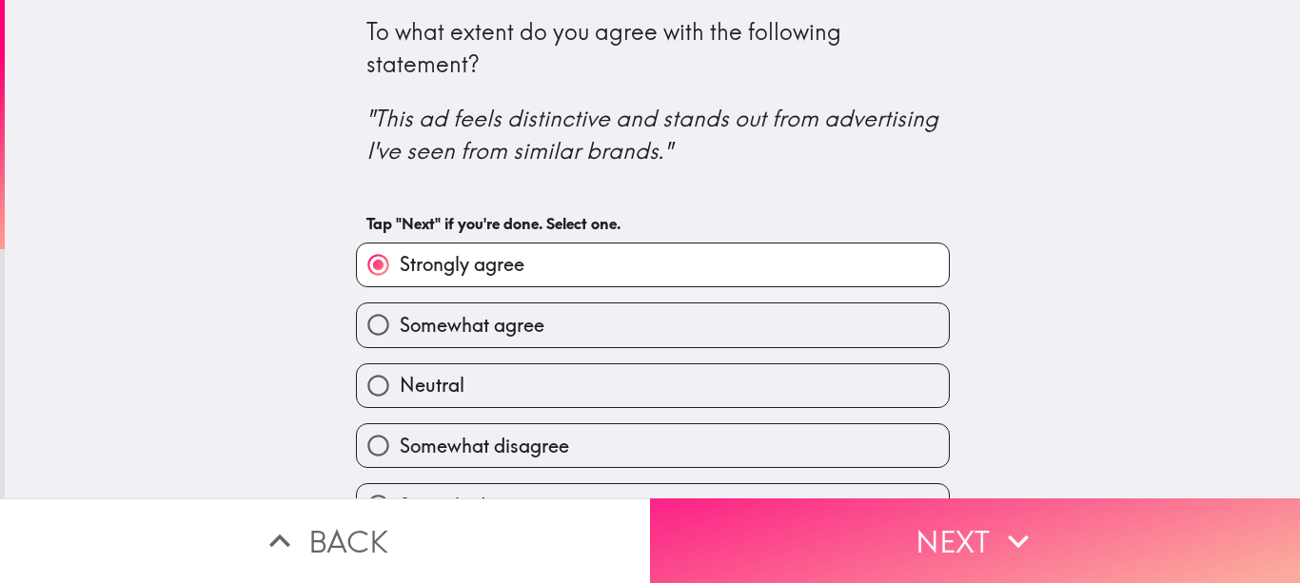
click at [903, 532] on button "Next" at bounding box center [975, 541] width 650 height 85
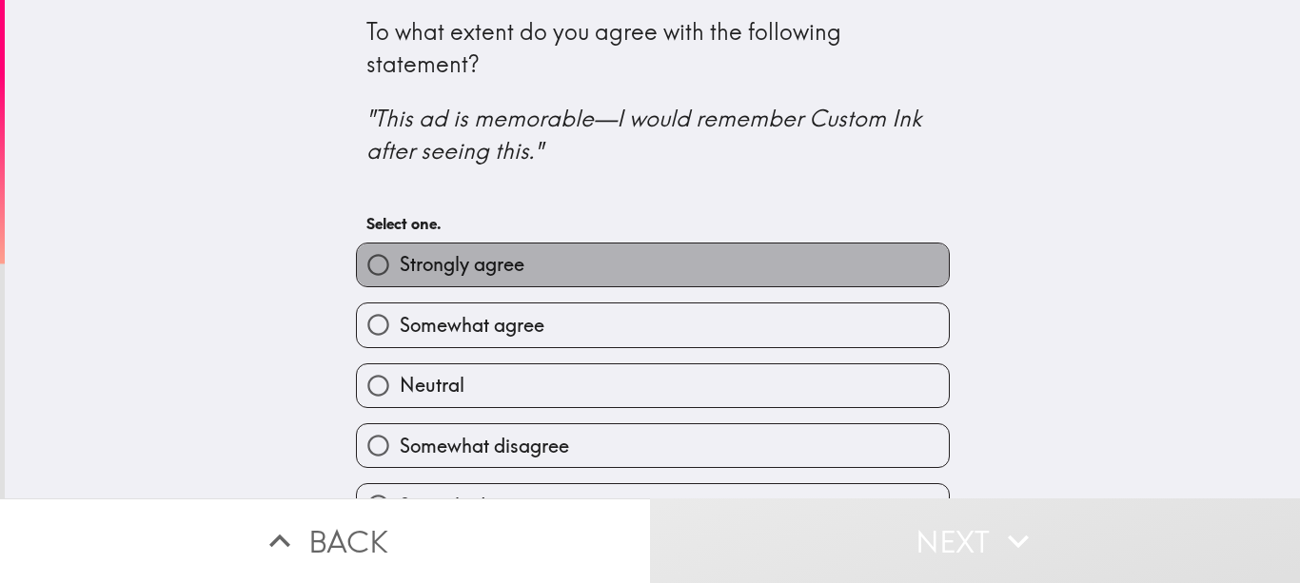
click at [620, 260] on label "Strongly agree" at bounding box center [653, 265] width 592 height 43
click at [400, 260] on input "Strongly agree" at bounding box center [378, 265] width 43 height 43
radio input "true"
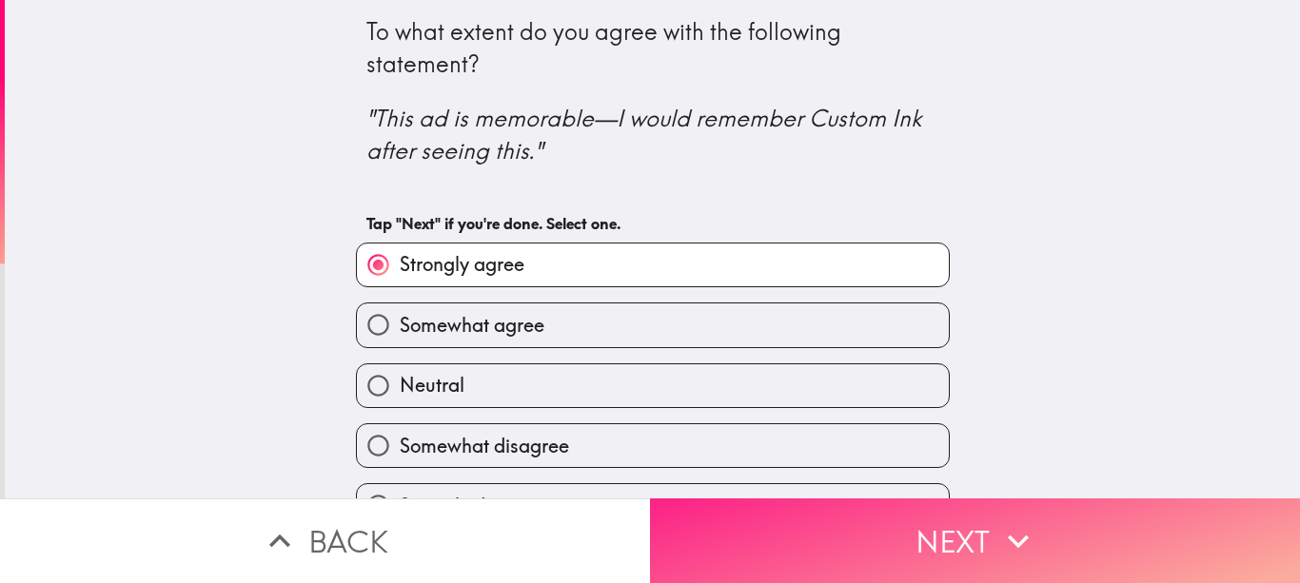
click at [915, 523] on button "Next" at bounding box center [975, 541] width 650 height 85
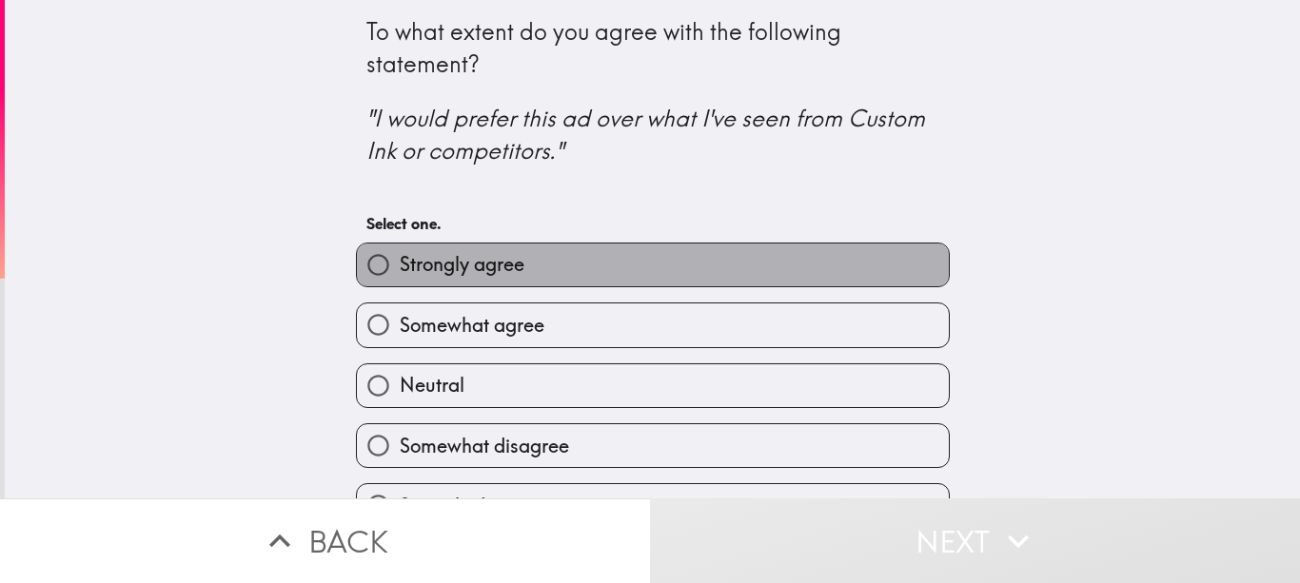
click at [598, 273] on label "Strongly agree" at bounding box center [653, 265] width 592 height 43
click at [400, 273] on input "Strongly agree" at bounding box center [378, 265] width 43 height 43
radio input "true"
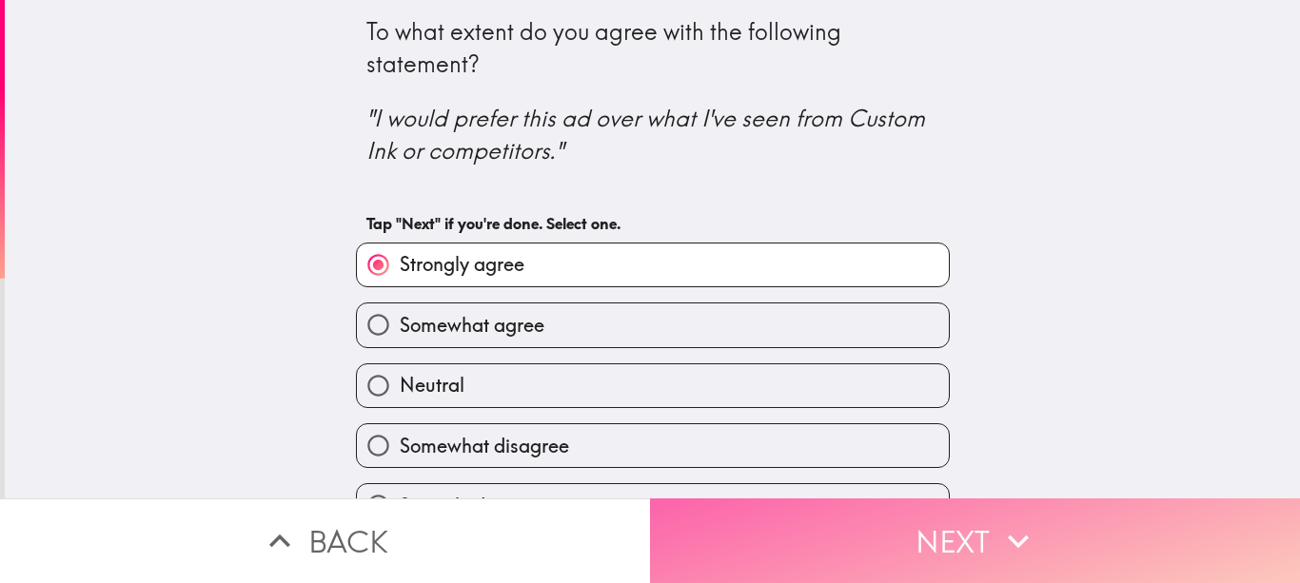
click at [891, 522] on button "Next" at bounding box center [975, 541] width 650 height 85
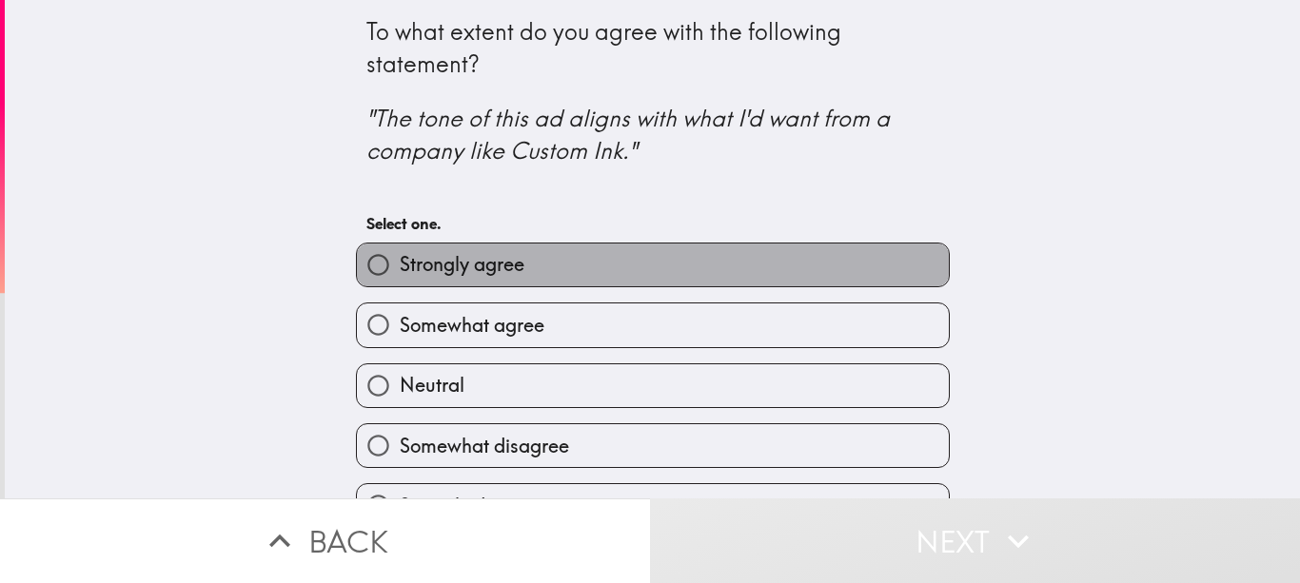
click at [554, 277] on label "Strongly agree" at bounding box center [653, 265] width 592 height 43
click at [400, 277] on input "Strongly agree" at bounding box center [378, 265] width 43 height 43
radio input "true"
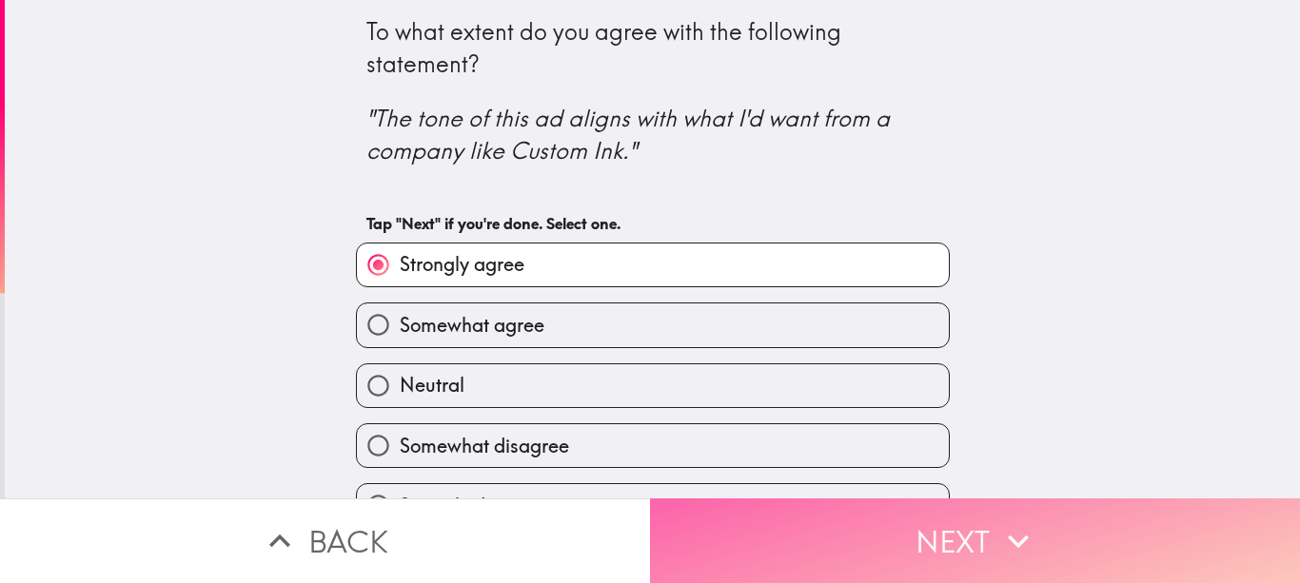
click at [827, 520] on button "Next" at bounding box center [975, 541] width 650 height 85
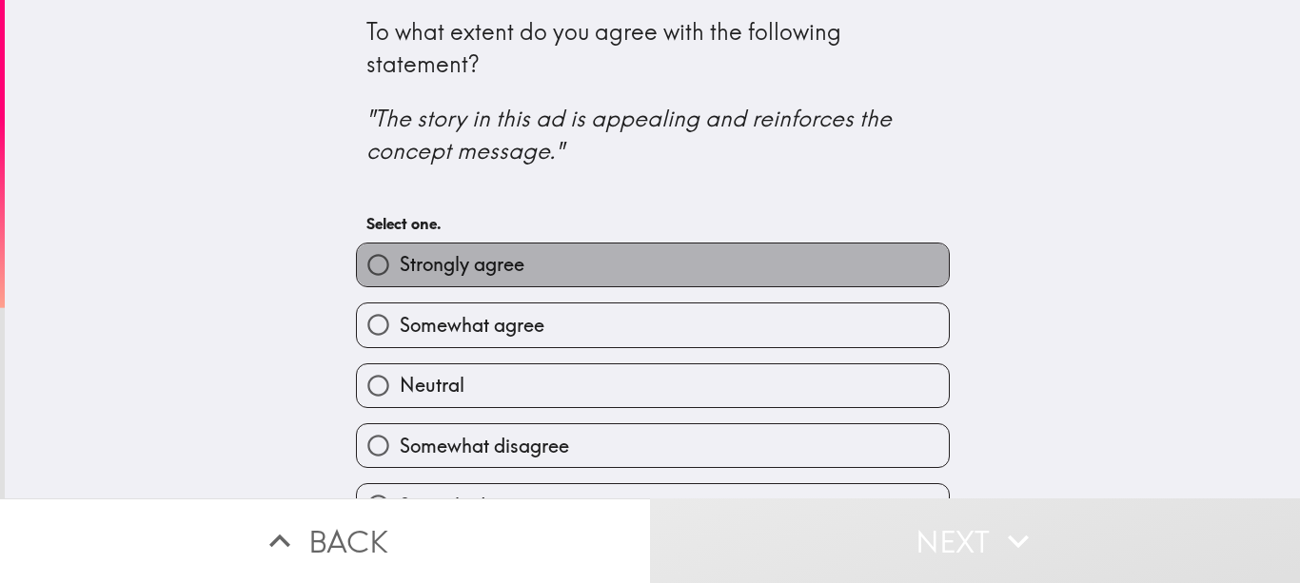
click at [598, 266] on label "Strongly agree" at bounding box center [653, 265] width 592 height 43
click at [400, 266] on input "Strongly agree" at bounding box center [378, 265] width 43 height 43
radio input "true"
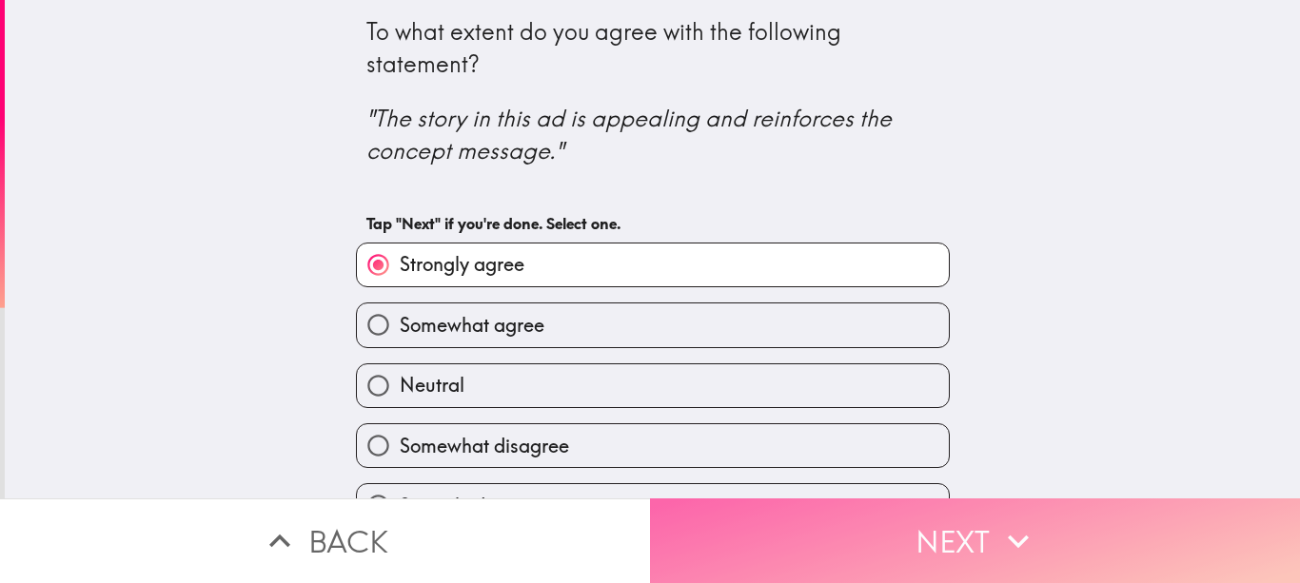
click at [901, 522] on button "Next" at bounding box center [975, 541] width 650 height 85
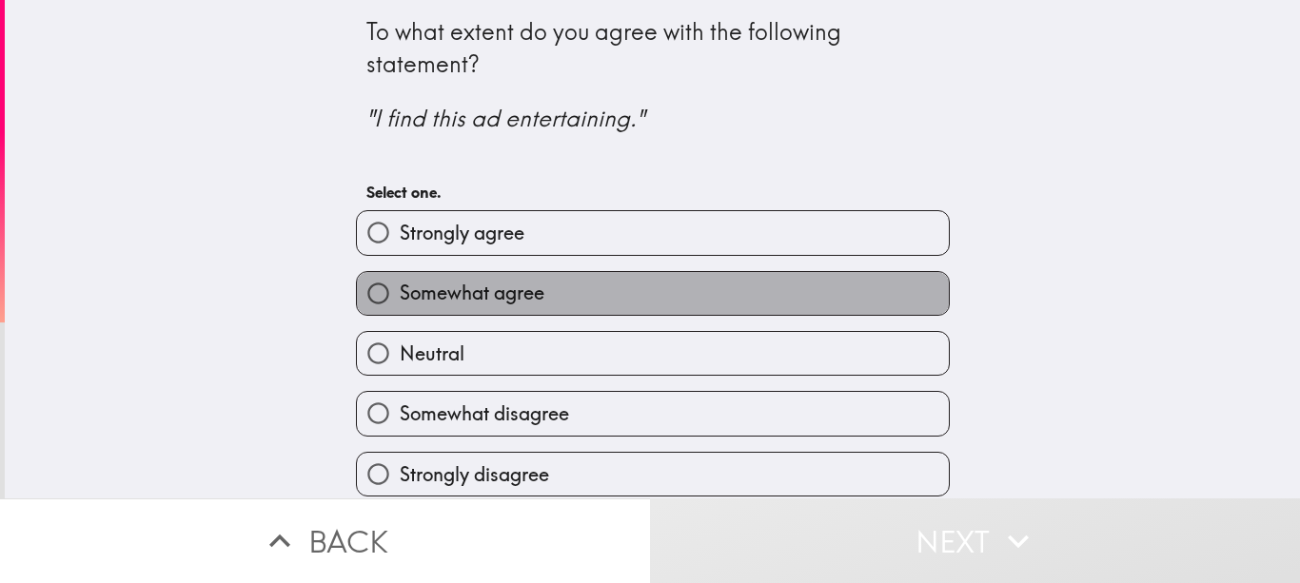
click at [621, 304] on label "Somewhat agree" at bounding box center [653, 293] width 592 height 43
click at [400, 304] on input "Somewhat agree" at bounding box center [378, 293] width 43 height 43
radio input "true"
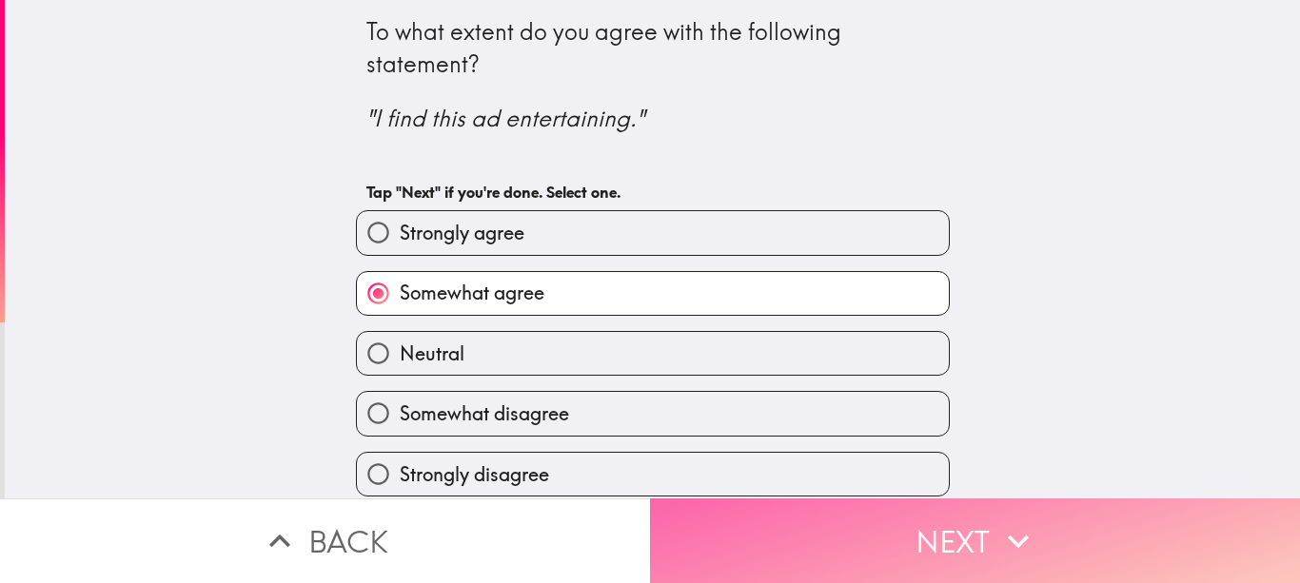
click at [884, 522] on button "Next" at bounding box center [975, 541] width 650 height 85
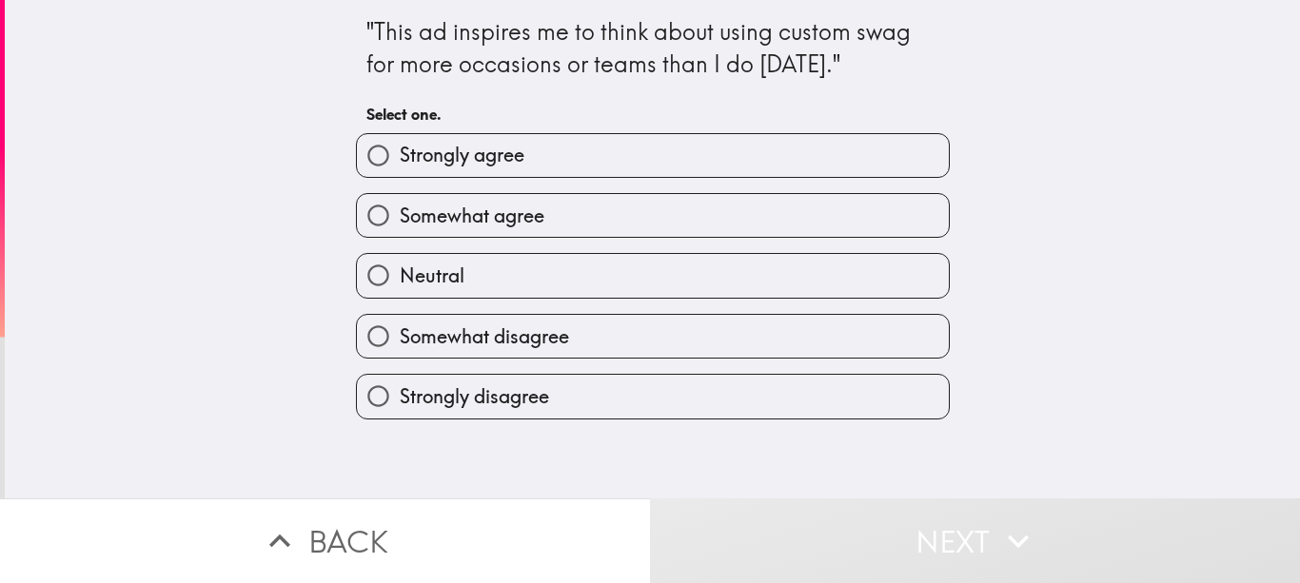
click at [591, 146] on label "Strongly agree" at bounding box center [653, 155] width 592 height 43
click at [400, 146] on input "Strongly agree" at bounding box center [378, 155] width 43 height 43
radio input "true"
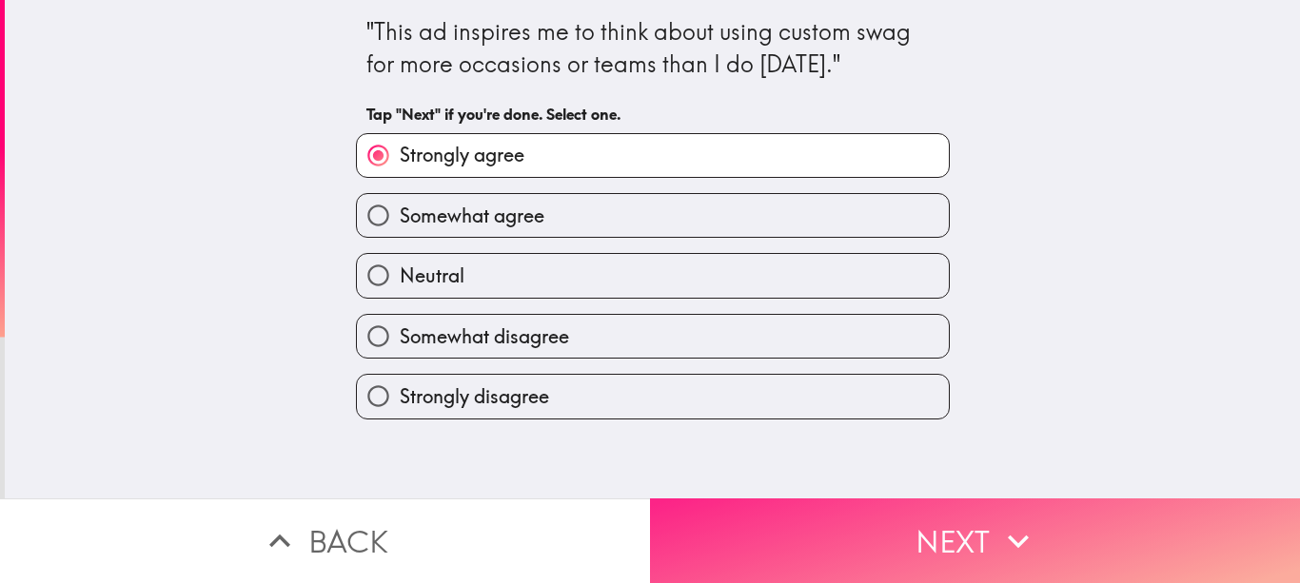
click at [952, 516] on button "Next" at bounding box center [975, 541] width 650 height 85
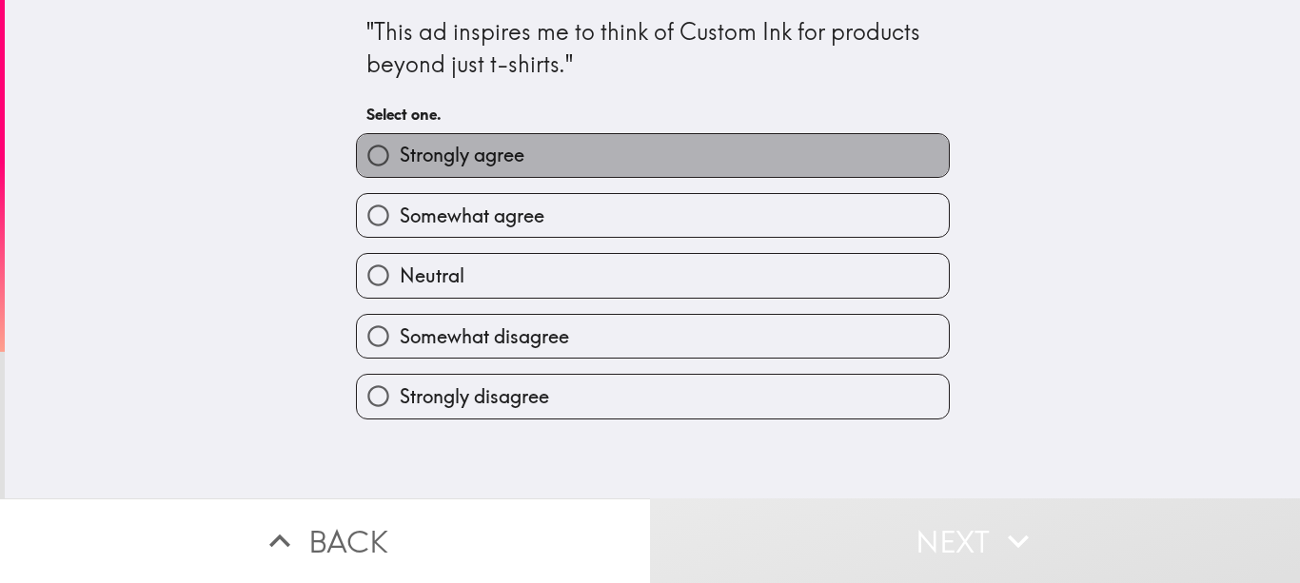
click at [620, 160] on label "Strongly agree" at bounding box center [653, 155] width 592 height 43
click at [400, 160] on input "Strongly agree" at bounding box center [378, 155] width 43 height 43
radio input "true"
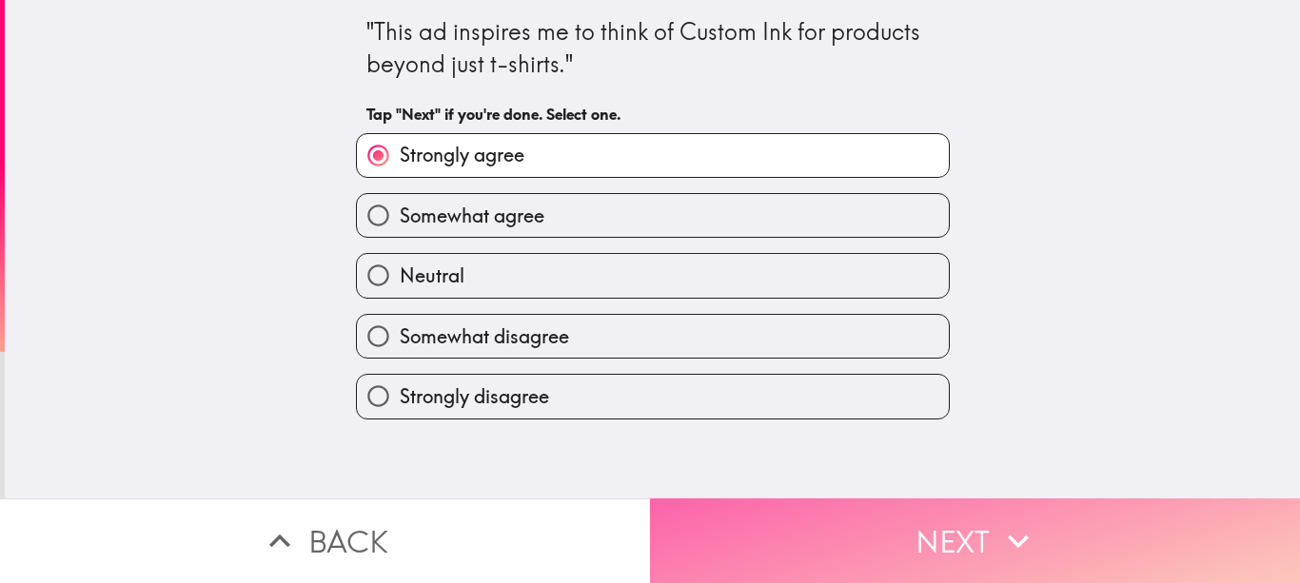
click at [964, 520] on button "Next" at bounding box center [975, 541] width 650 height 85
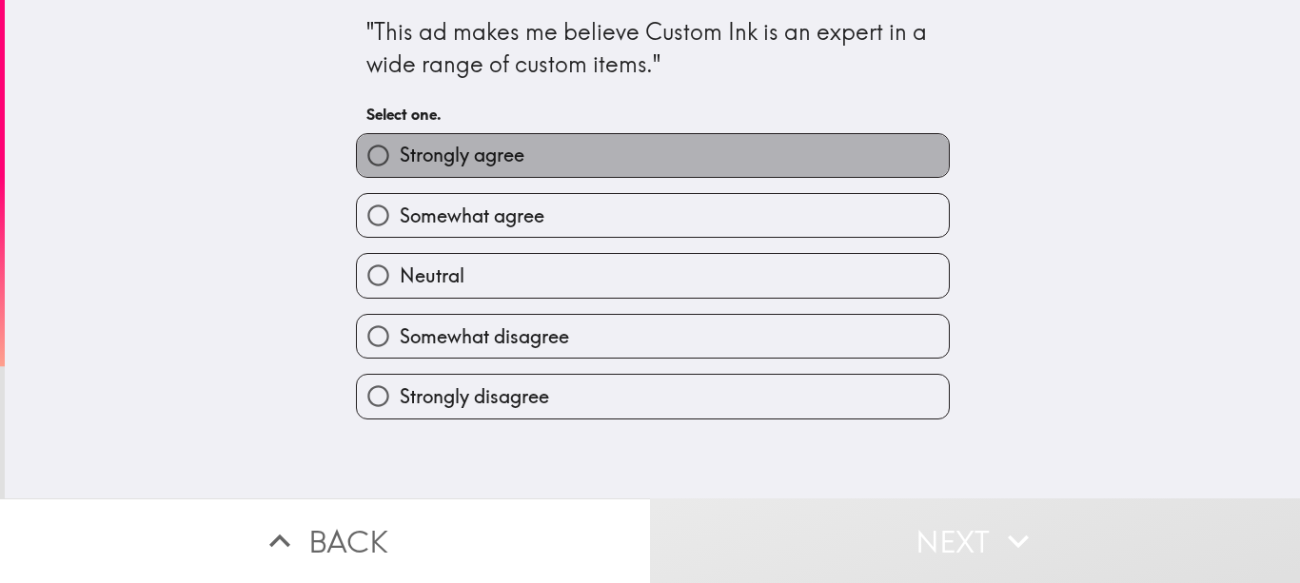
click at [617, 153] on label "Strongly agree" at bounding box center [653, 155] width 592 height 43
click at [400, 153] on input "Strongly agree" at bounding box center [378, 155] width 43 height 43
radio input "true"
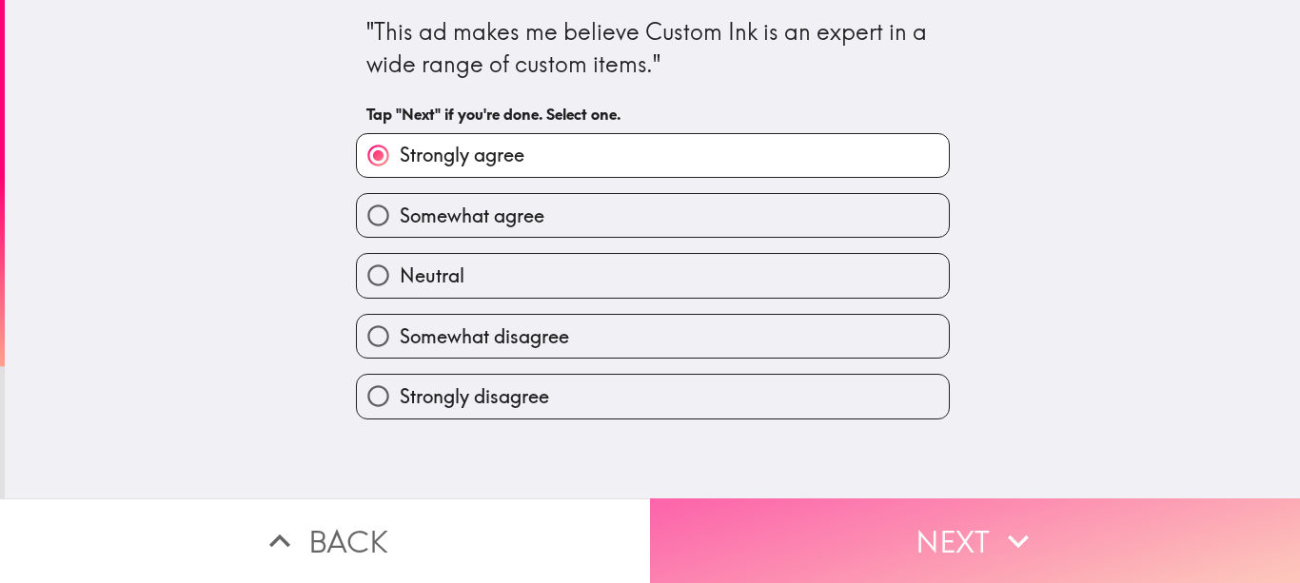
click at [928, 522] on button "Next" at bounding box center [975, 541] width 650 height 85
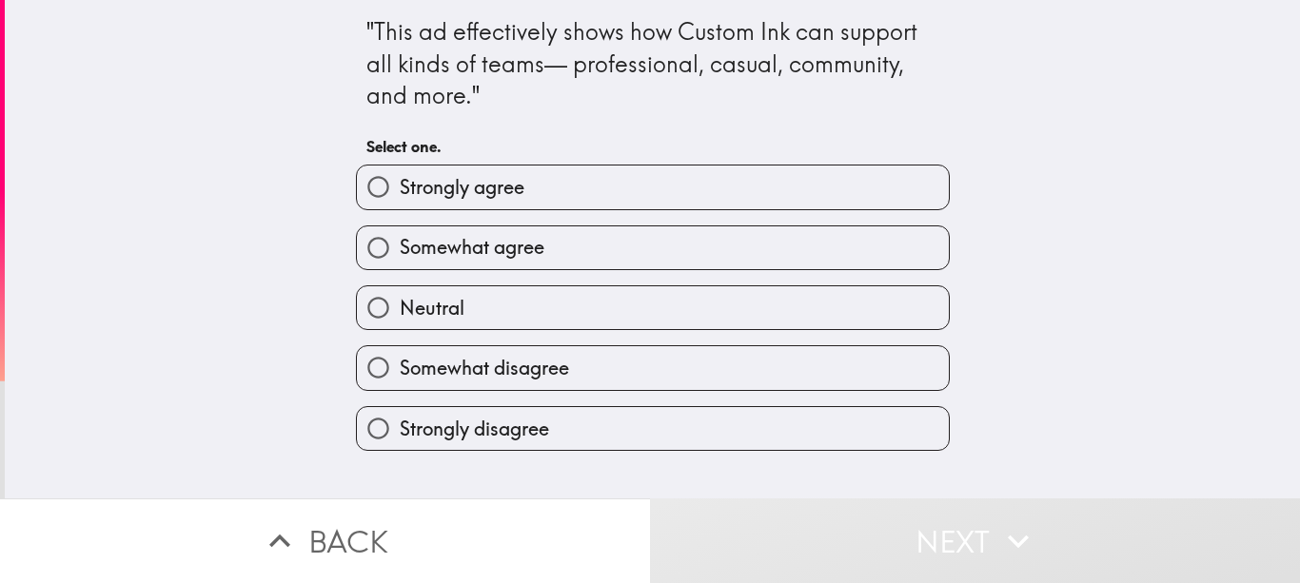
click at [524, 179] on label "Strongly agree" at bounding box center [653, 187] width 592 height 43
click at [400, 179] on input "Strongly agree" at bounding box center [378, 187] width 43 height 43
radio input "true"
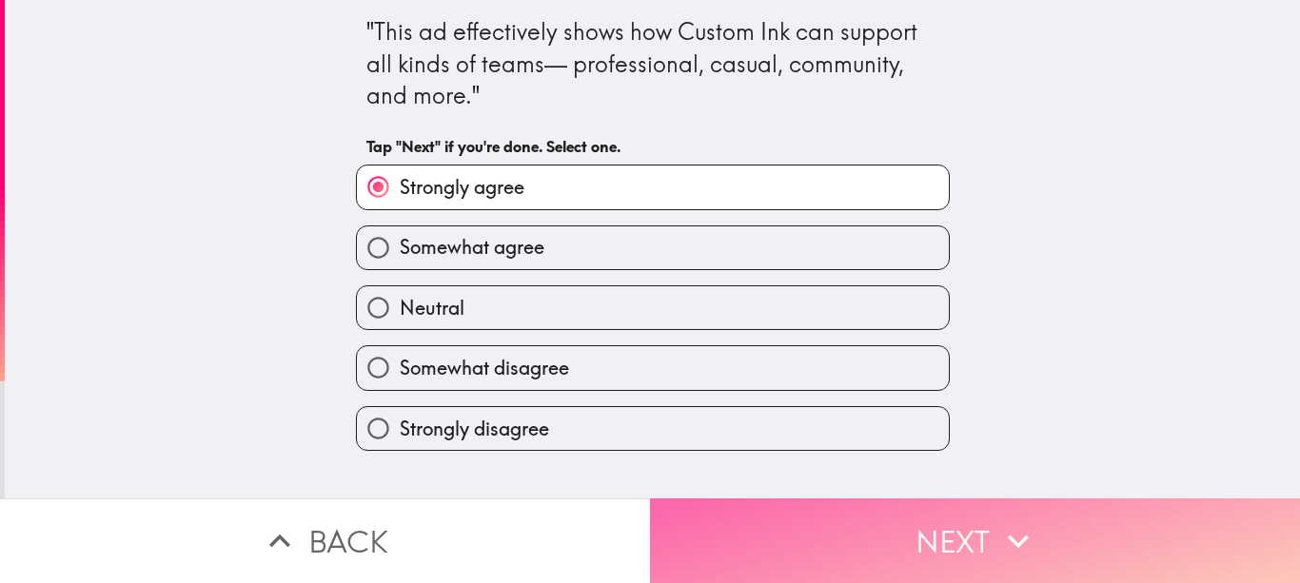
click at [956, 539] on button "Next" at bounding box center [975, 541] width 650 height 85
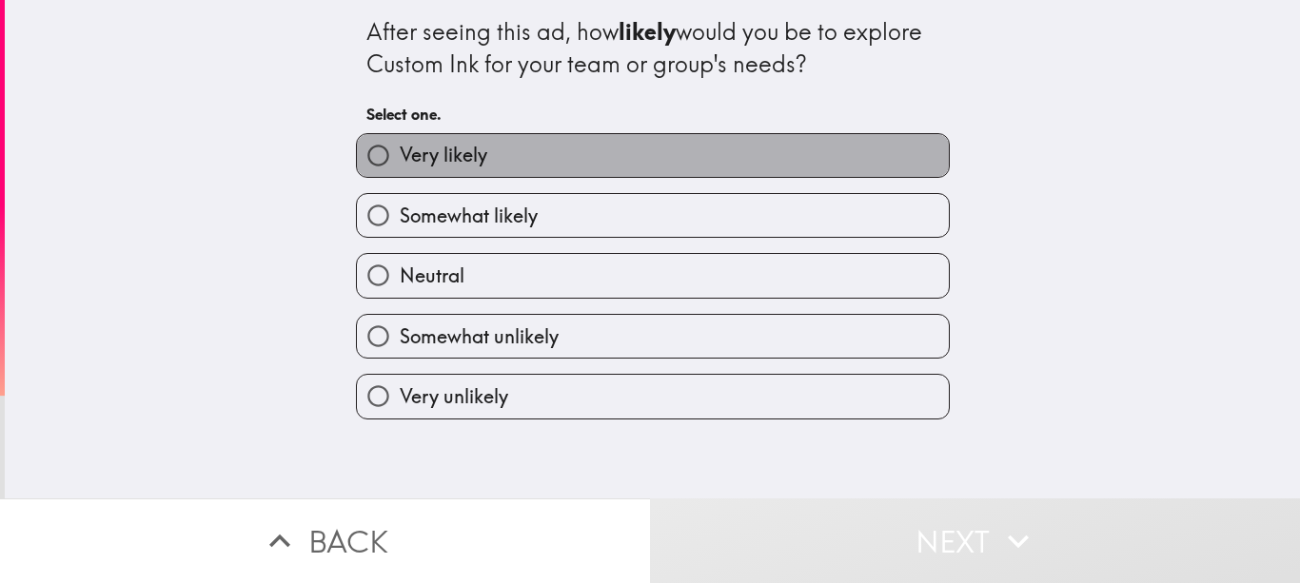
click at [560, 148] on label "Very likely" at bounding box center [653, 155] width 592 height 43
click at [400, 148] on input "Very likely" at bounding box center [378, 155] width 43 height 43
radio input "true"
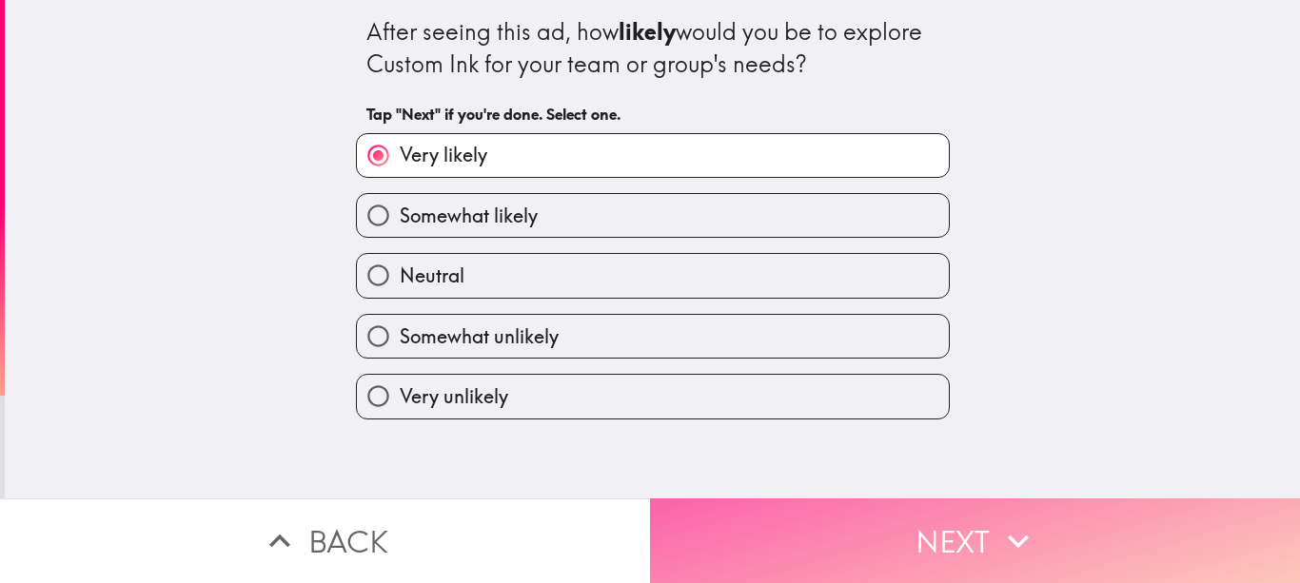
click at [920, 509] on button "Next" at bounding box center [975, 541] width 650 height 85
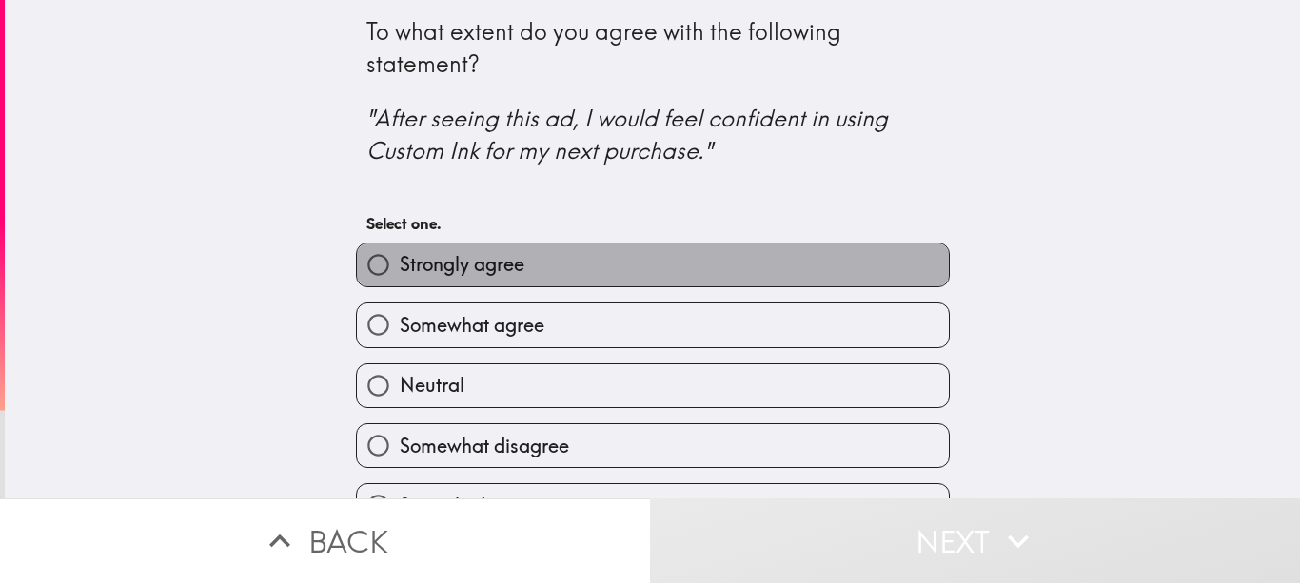
click at [581, 261] on label "Strongly agree" at bounding box center [653, 265] width 592 height 43
click at [400, 261] on input "Strongly agree" at bounding box center [378, 265] width 43 height 43
radio input "true"
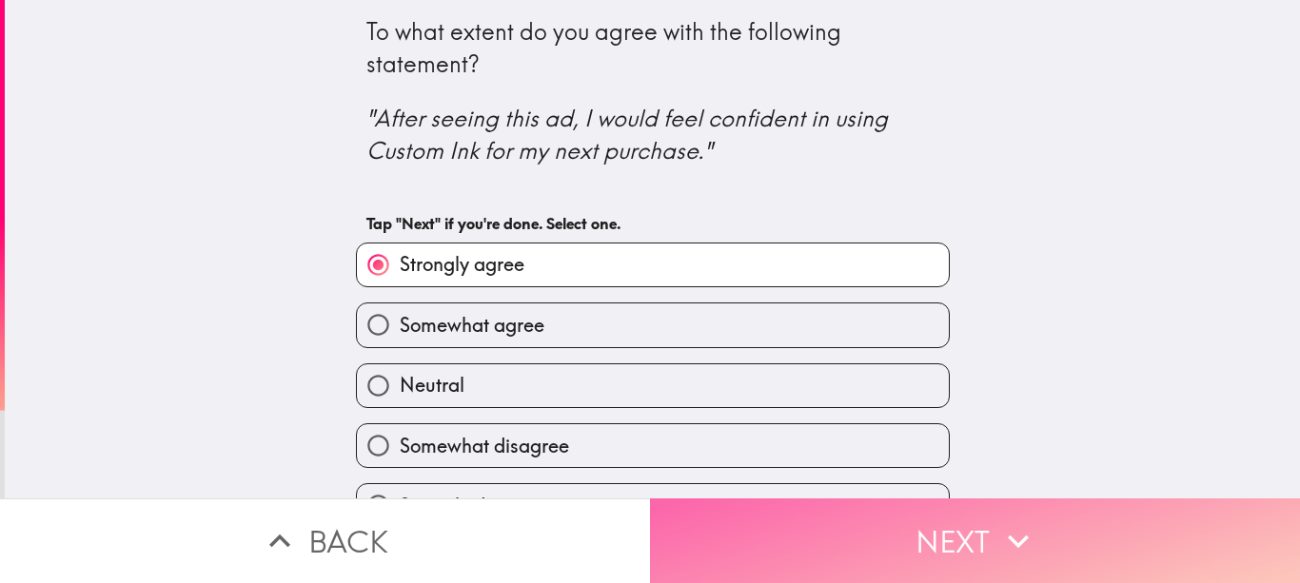
click at [795, 519] on button "Next" at bounding box center [975, 541] width 650 height 85
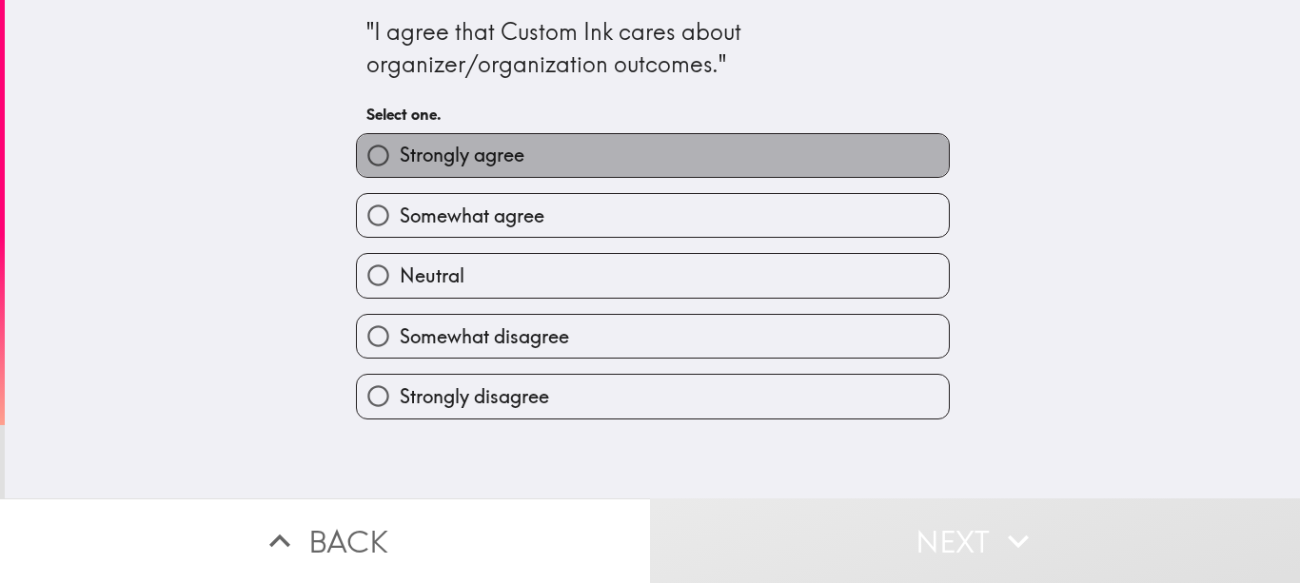
click at [483, 163] on span "Strongly agree" at bounding box center [462, 155] width 125 height 27
click at [400, 163] on input "Strongly agree" at bounding box center [378, 155] width 43 height 43
radio input "true"
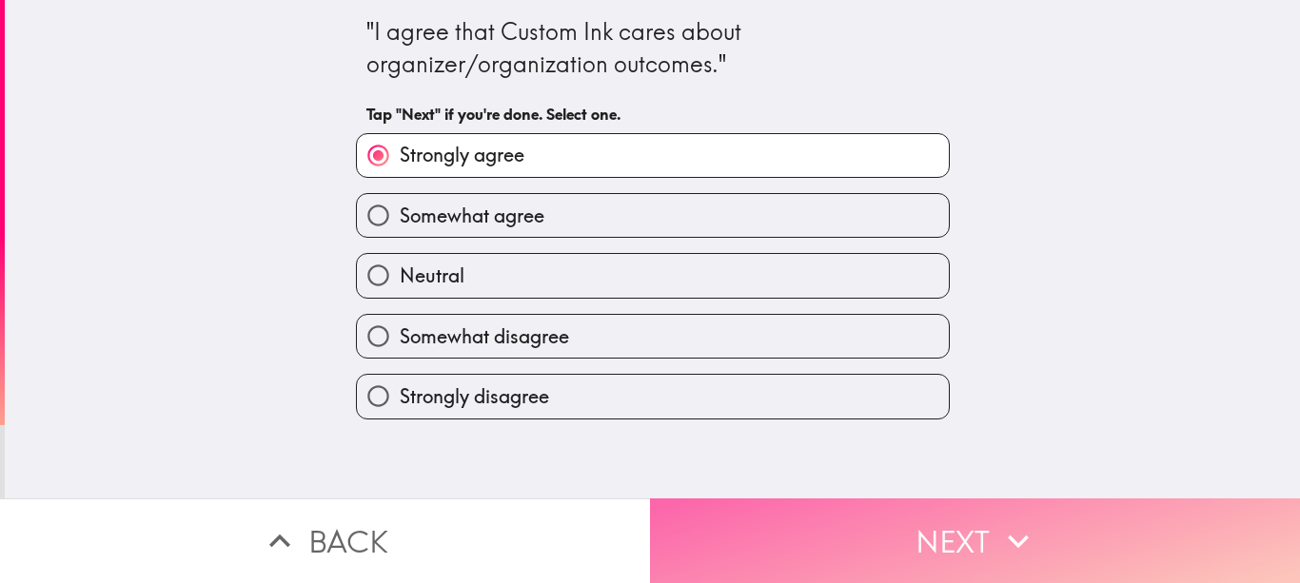
click at [873, 536] on button "Next" at bounding box center [975, 541] width 650 height 85
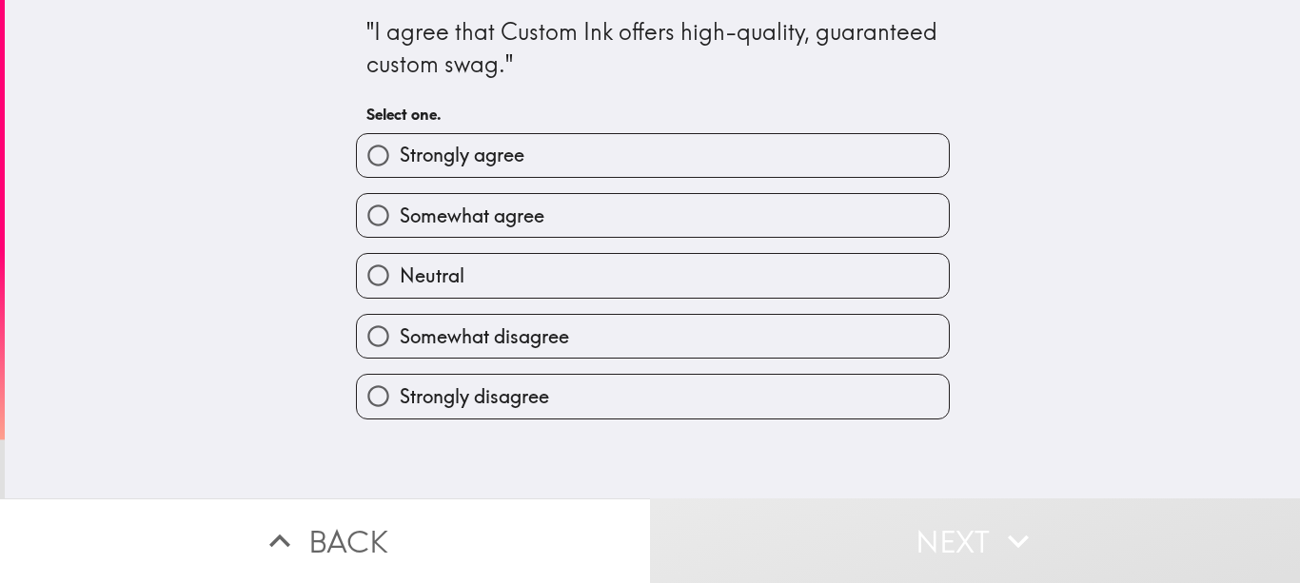
click at [555, 157] on label "Strongly agree" at bounding box center [653, 155] width 592 height 43
click at [400, 157] on input "Strongly agree" at bounding box center [378, 155] width 43 height 43
radio input "true"
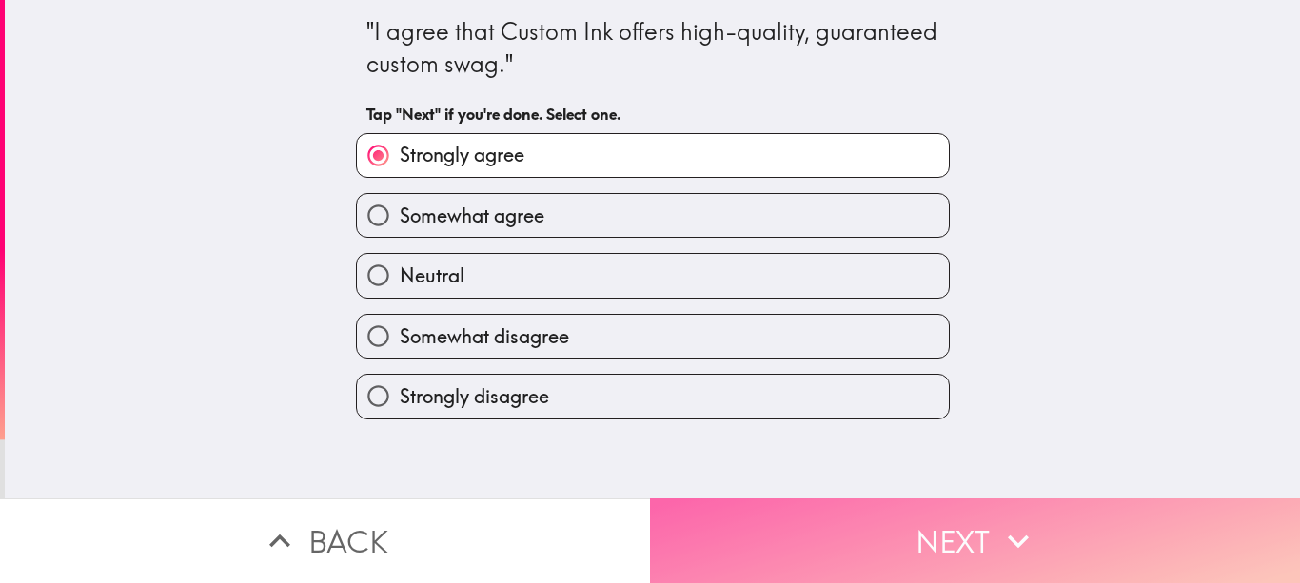
click at [931, 517] on button "Next" at bounding box center [975, 541] width 650 height 85
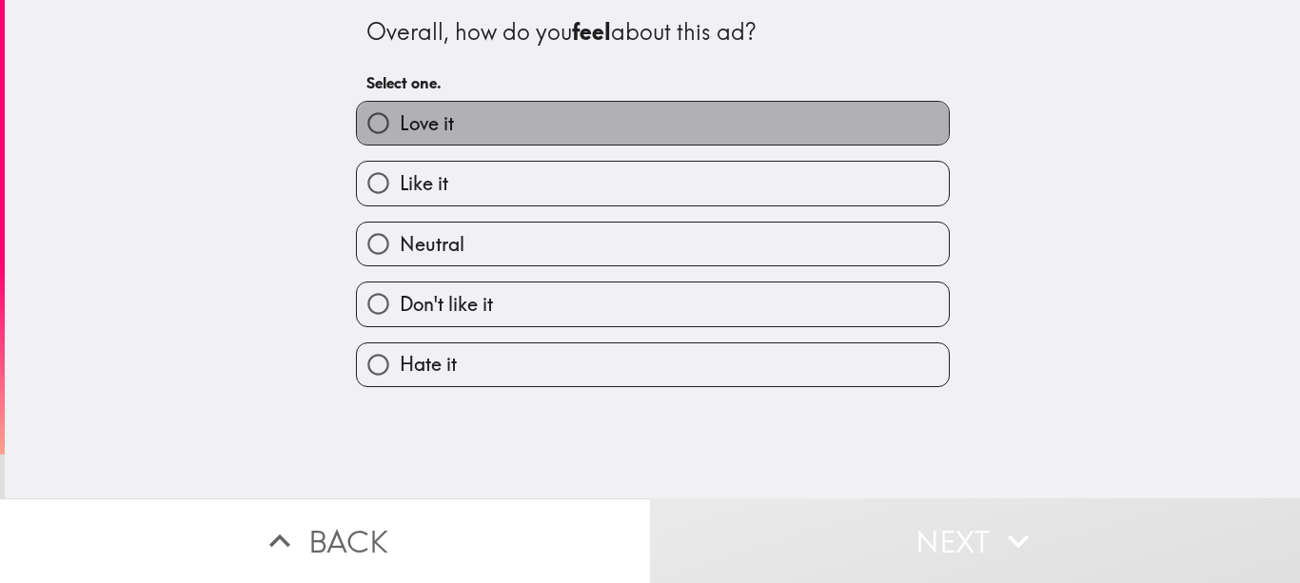
click at [495, 127] on label "Love it" at bounding box center [653, 123] width 592 height 43
click at [400, 127] on input "Love it" at bounding box center [378, 123] width 43 height 43
radio input "true"
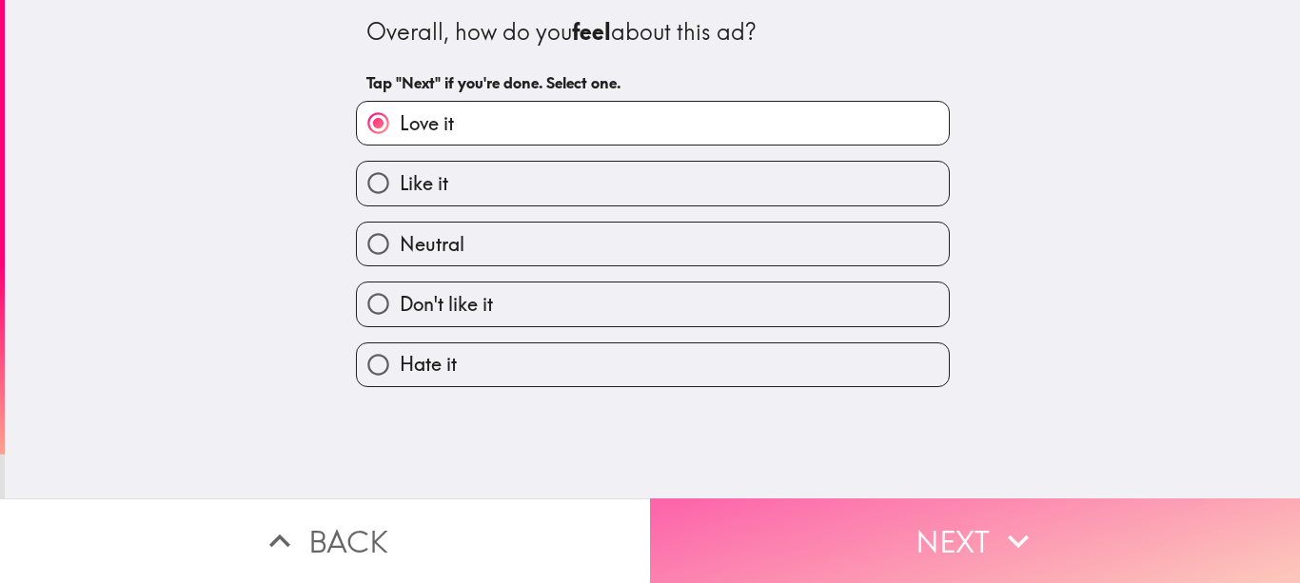
click at [895, 532] on button "Next" at bounding box center [975, 541] width 650 height 85
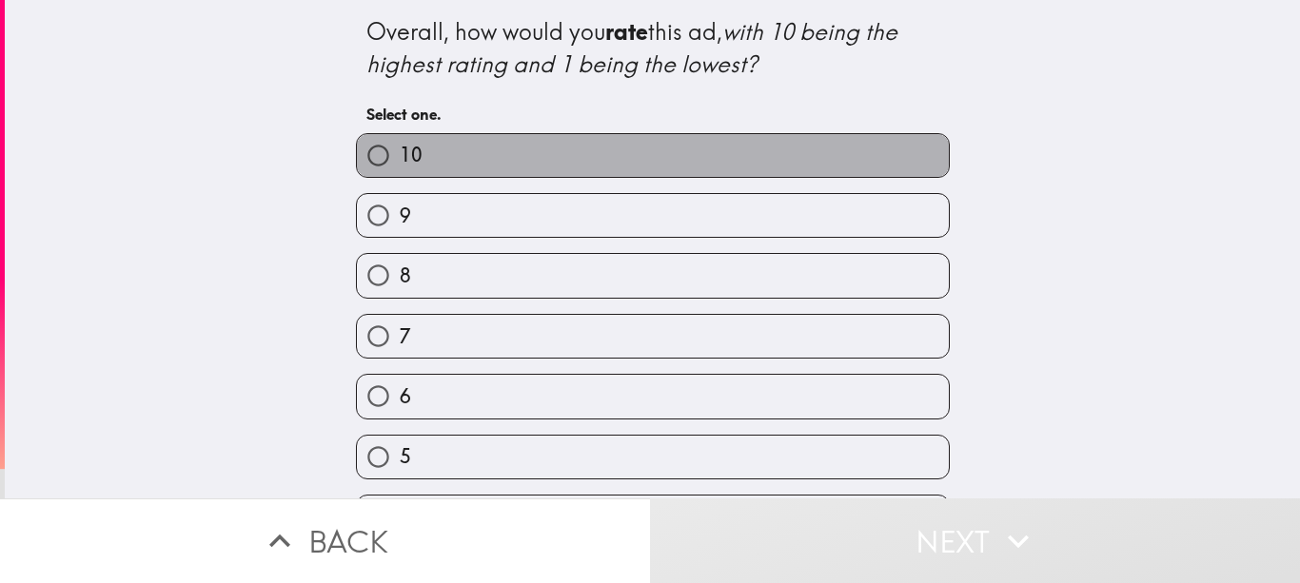
click at [598, 163] on label "10" at bounding box center [653, 155] width 592 height 43
click at [400, 163] on input "10" at bounding box center [378, 155] width 43 height 43
radio input "true"
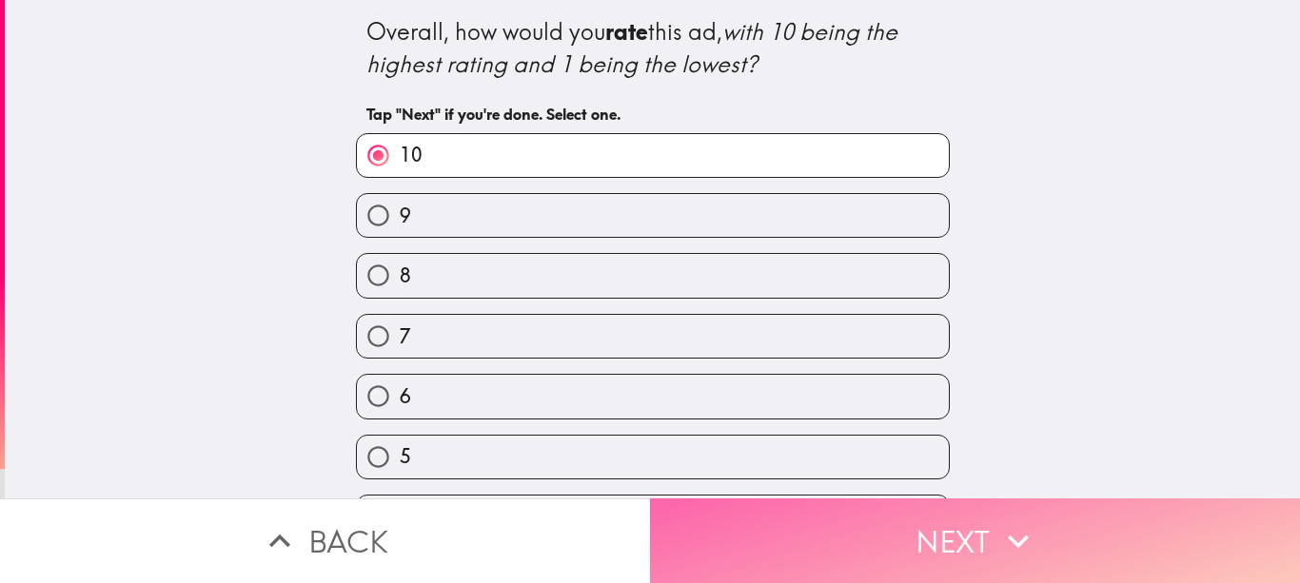
click at [932, 539] on button "Next" at bounding box center [975, 541] width 650 height 85
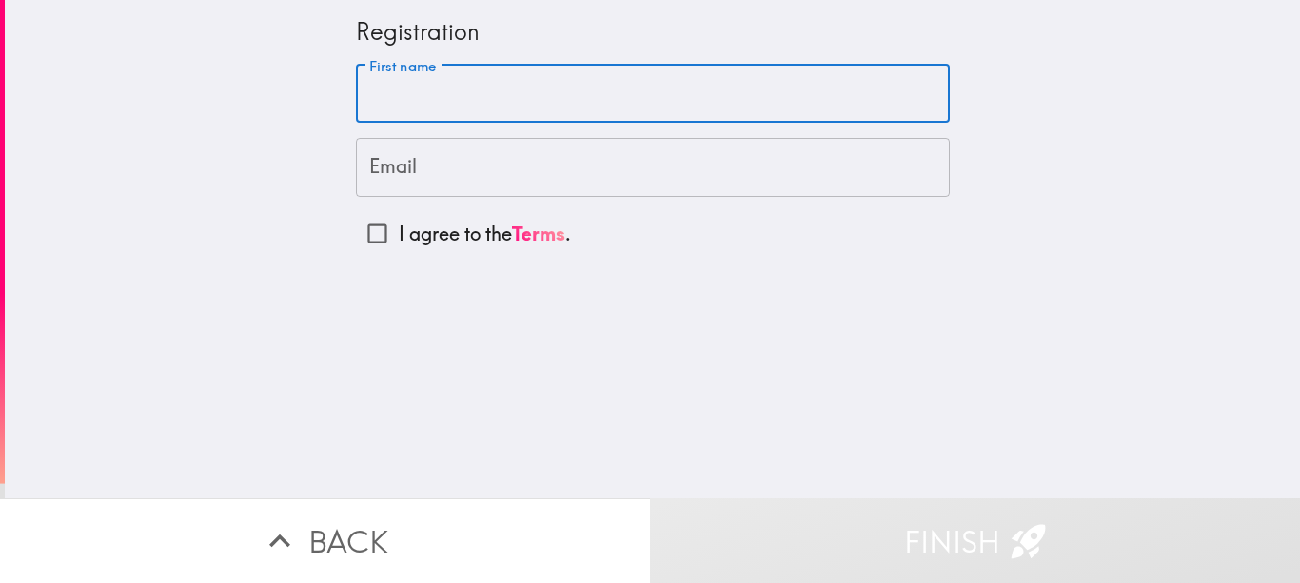
click at [527, 99] on input "First name" at bounding box center [653, 94] width 594 height 59
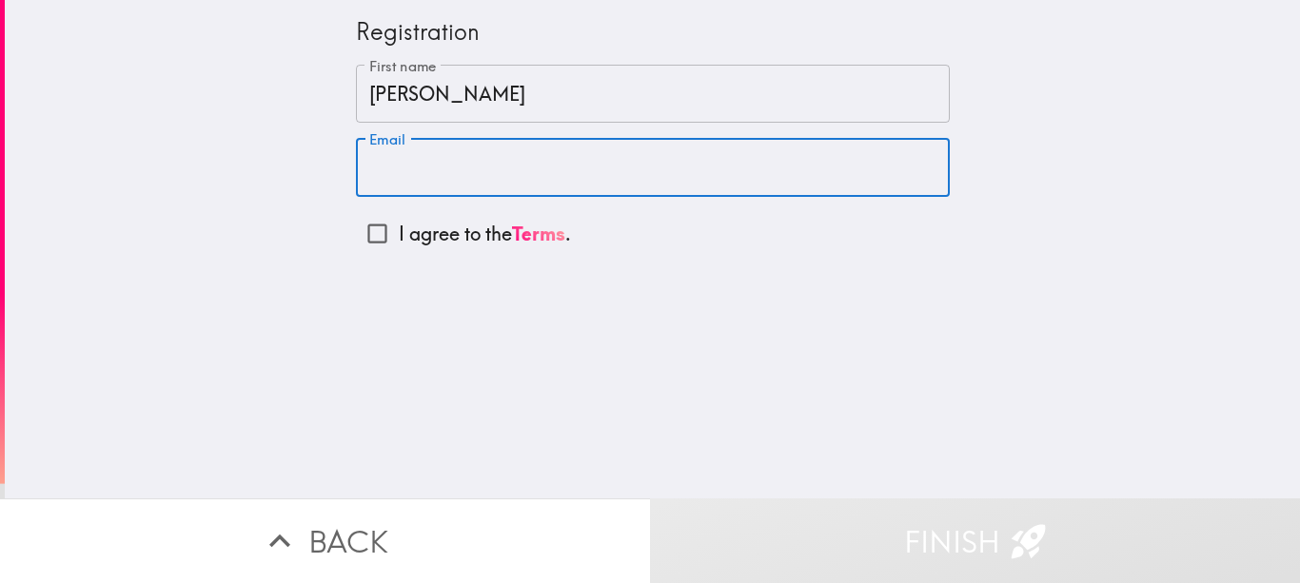
click at [539, 160] on input "Email" at bounding box center [653, 167] width 594 height 59
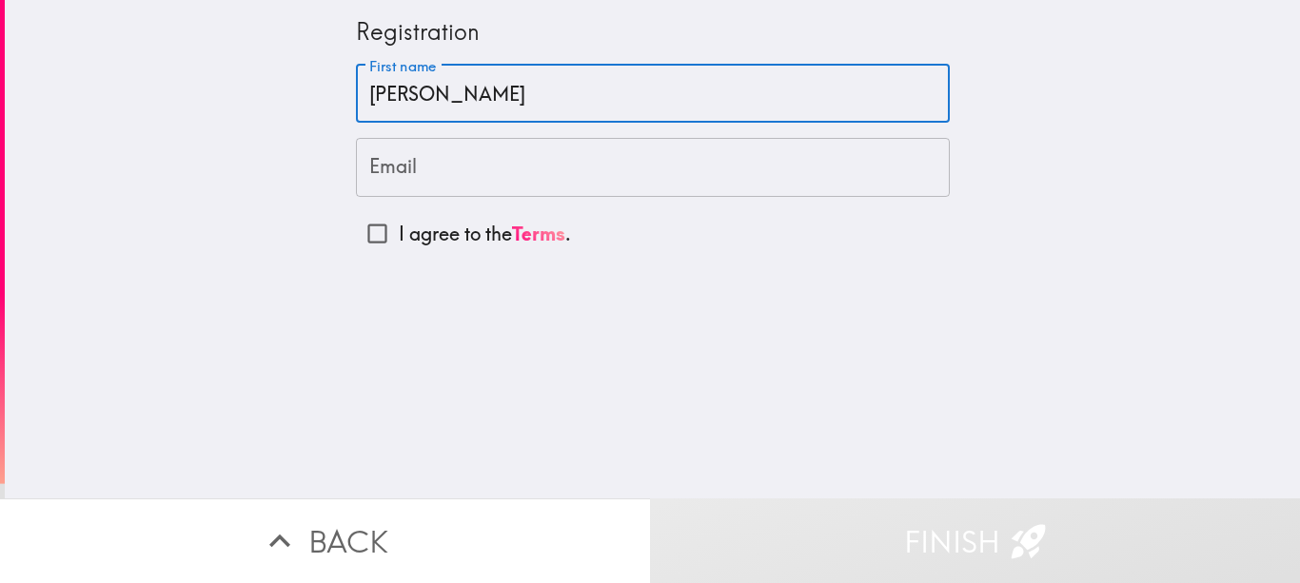
click at [427, 84] on input "Jeff" at bounding box center [653, 94] width 594 height 59
type input "J"
type input "Juelin"
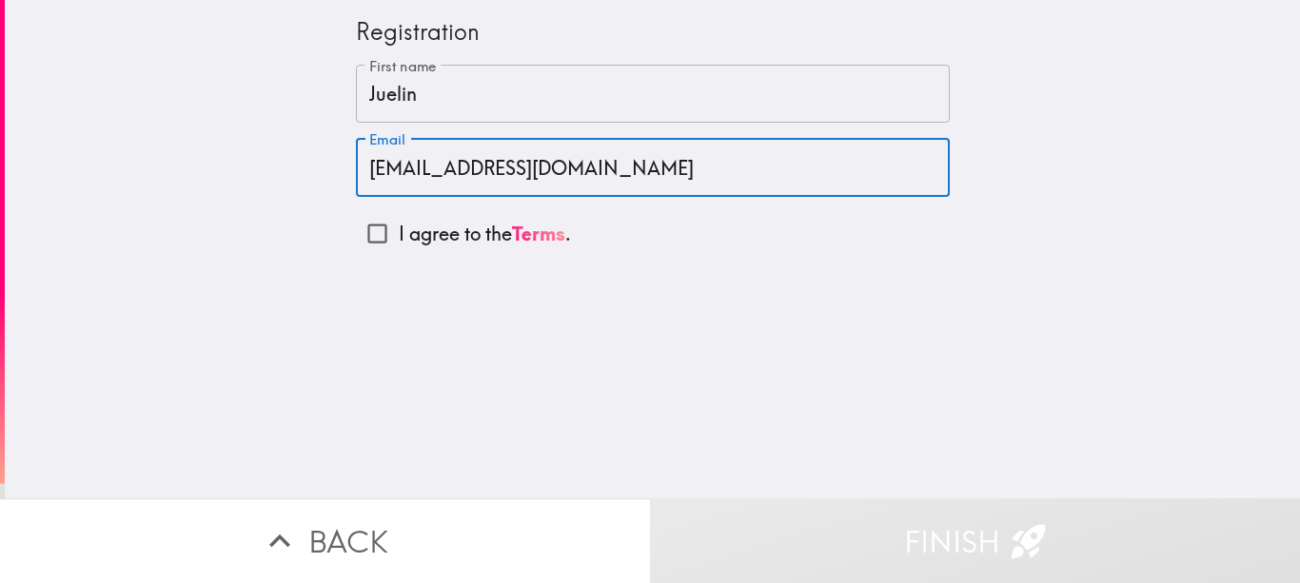
type input "juelinwang52@gmail.com"
click at [369, 245] on input "I agree to the Terms ." at bounding box center [377, 233] width 43 height 43
checkbox input "true"
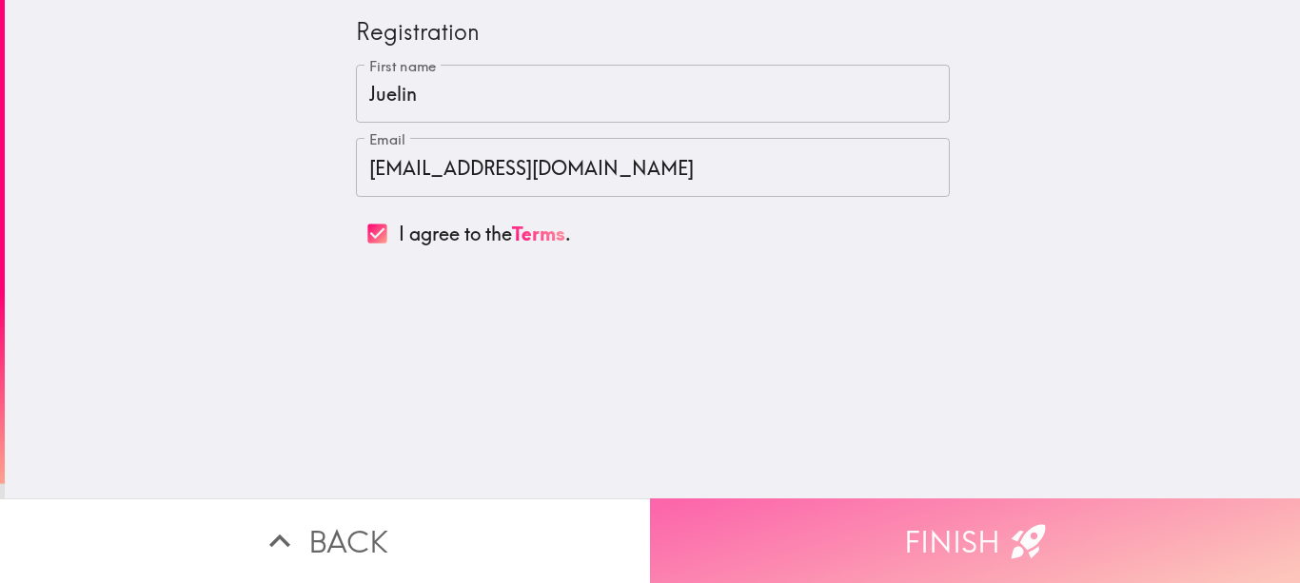
click at [956, 518] on button "Finish" at bounding box center [975, 541] width 650 height 85
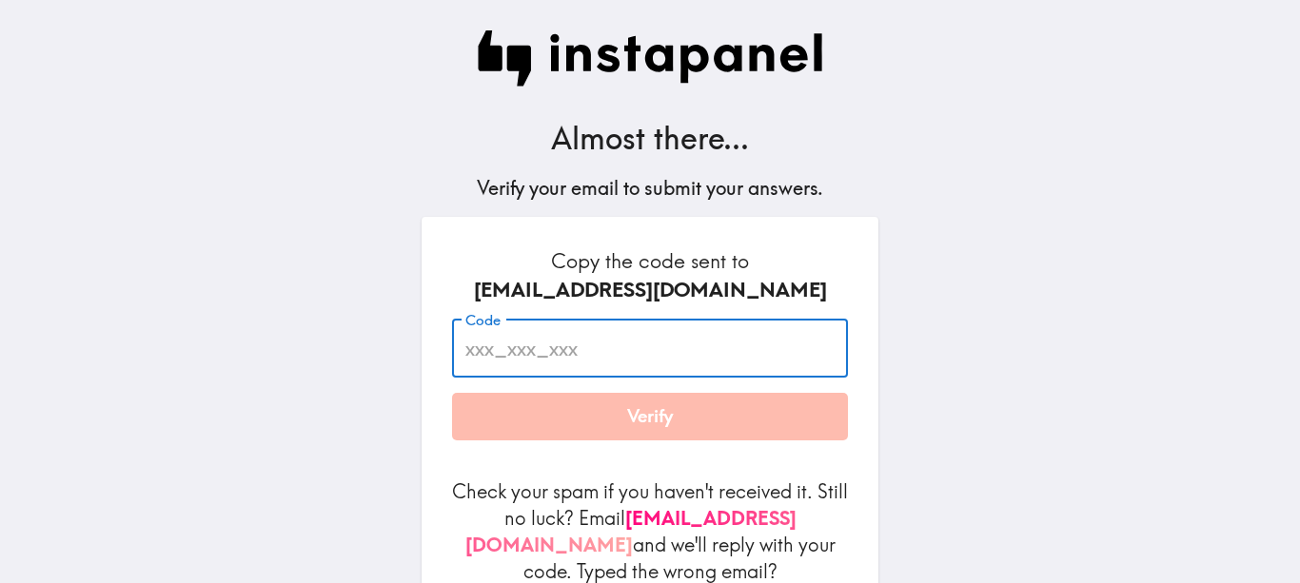
click at [566, 343] on input "Code" at bounding box center [650, 348] width 396 height 59
paste input "B67_AuB_T6r"
type input "B67_AuB_T6r"
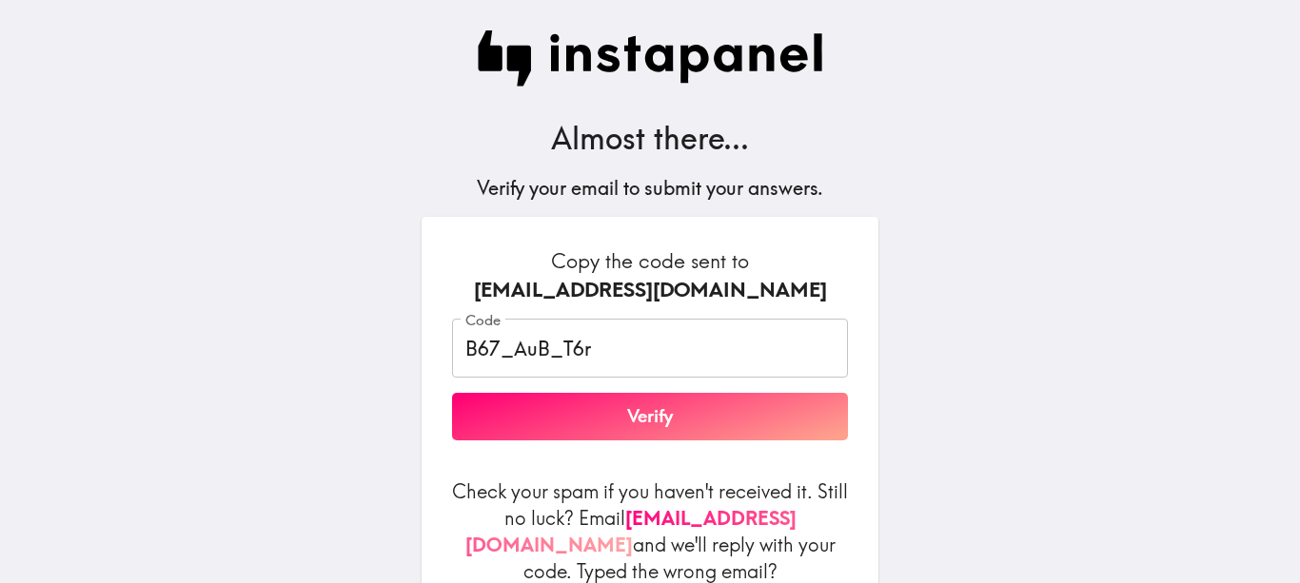
click at [903, 389] on div "Almost there... Verify your email to submit your answers. Copy the code sent to…" at bounding box center [649, 350] width 609 height 700
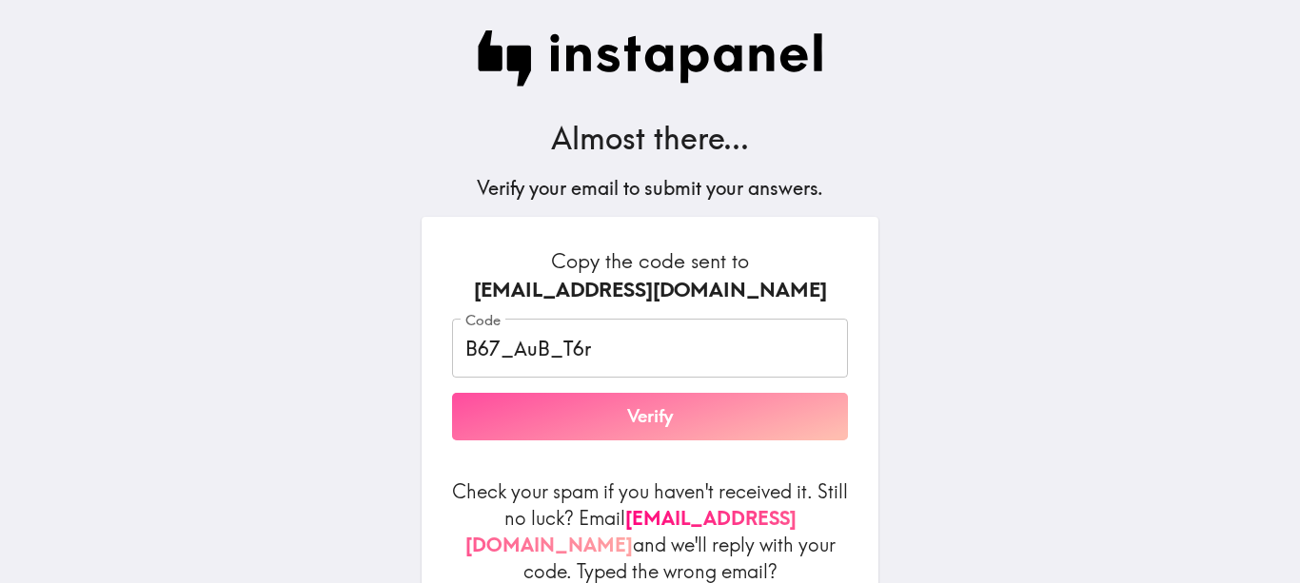
click at [697, 425] on button "Verify" at bounding box center [650, 417] width 396 height 48
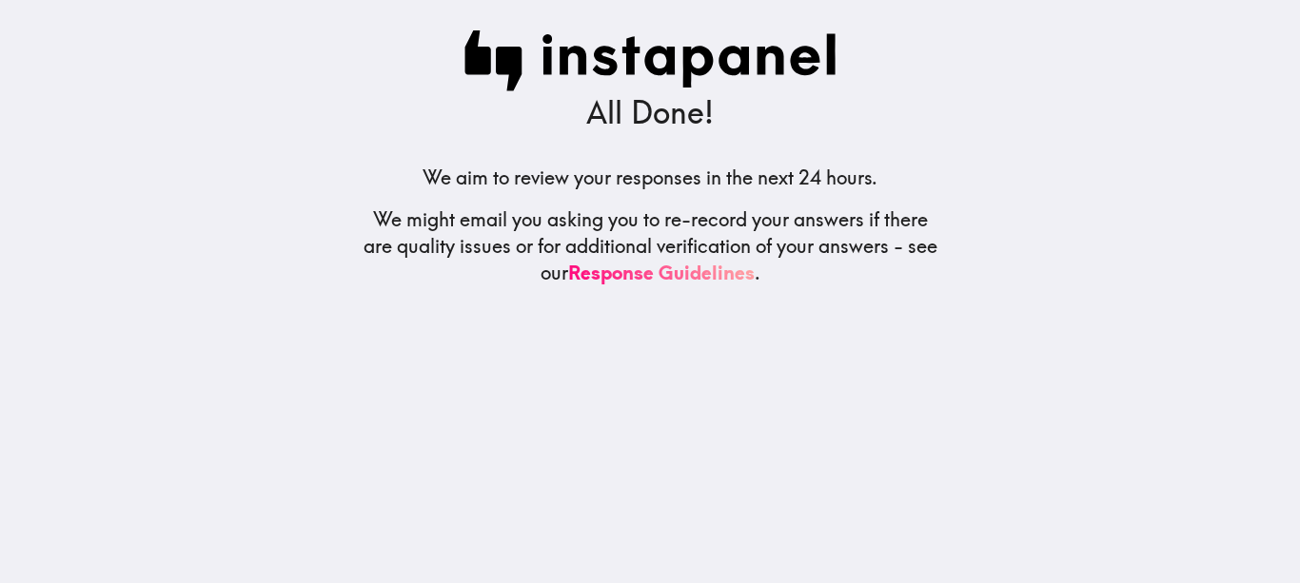
click at [659, 190] on h5 "We aim to review your responses in the next 24 hours." at bounding box center [649, 178] width 455 height 27
click at [653, 294] on div "All Done! We aim to review your responses in the next 24 hours. We might email …" at bounding box center [649, 291] width 609 height 583
click at [657, 273] on link "Response Guidelines" at bounding box center [661, 273] width 186 height 24
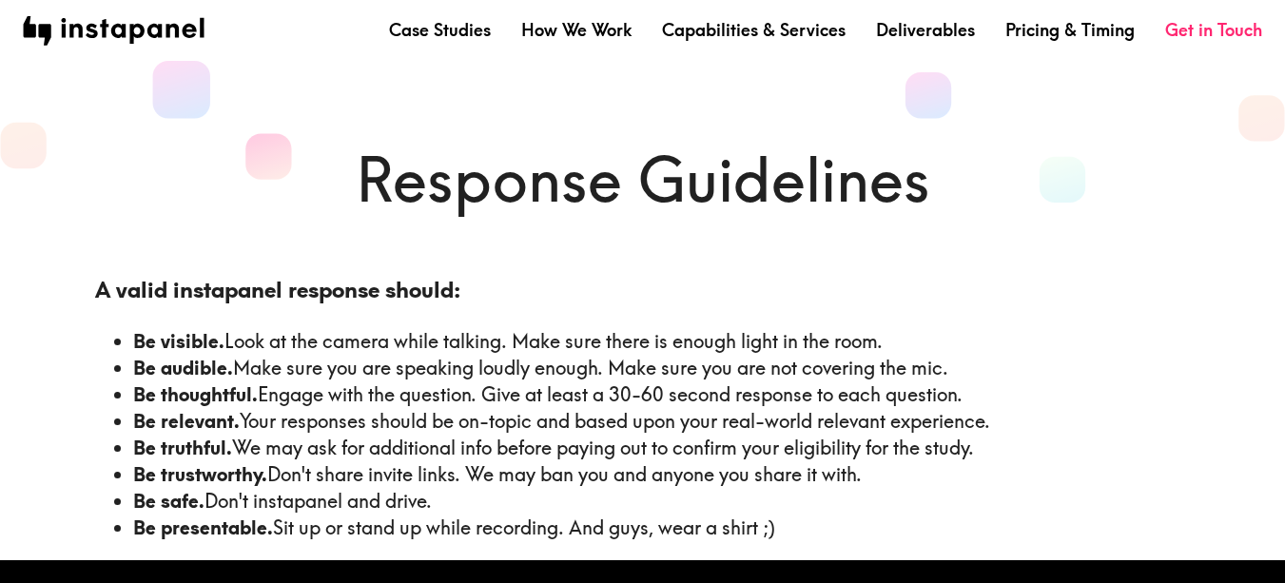
scroll to position [49, 0]
